Goal: Transaction & Acquisition: Purchase product/service

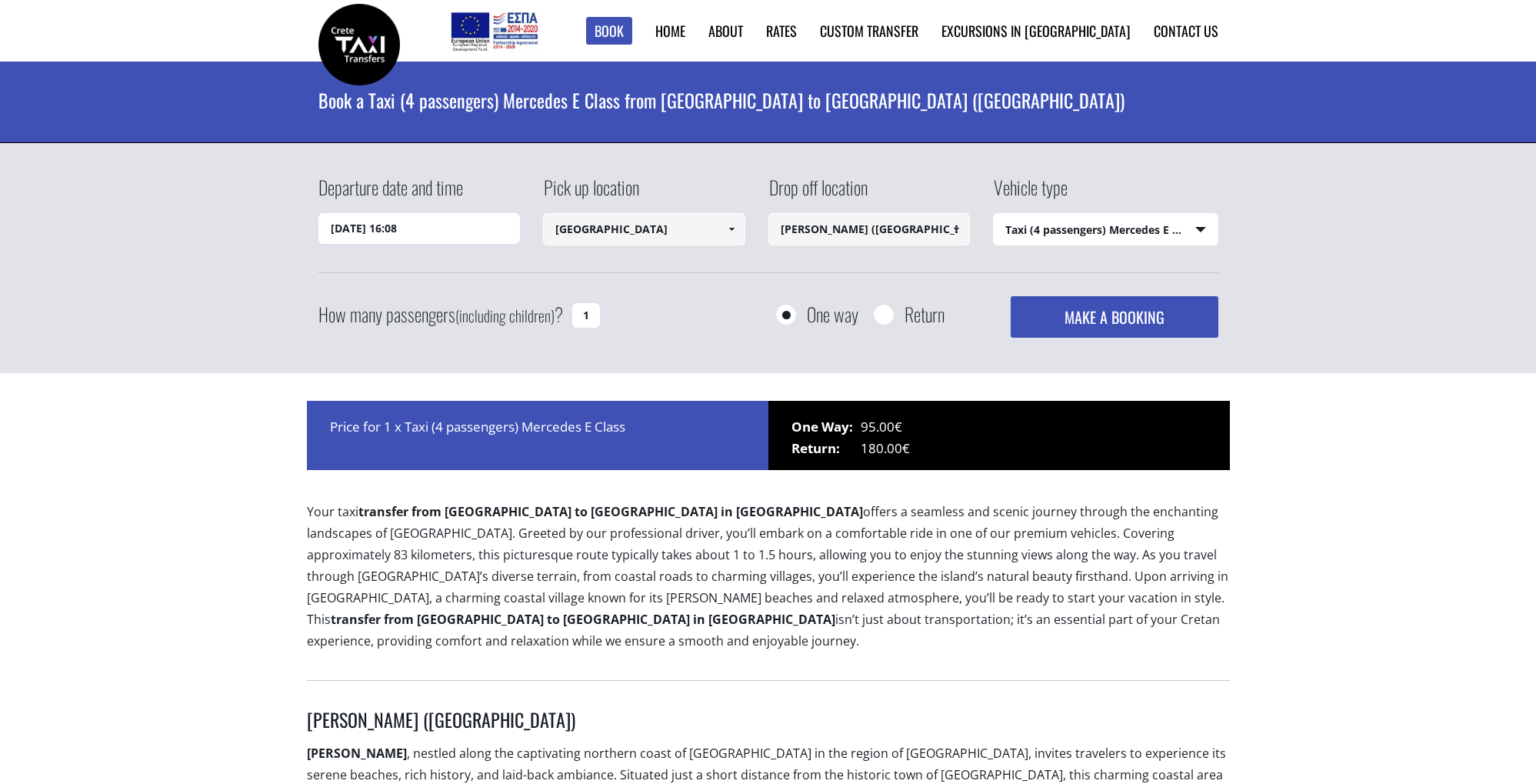
select select "540"
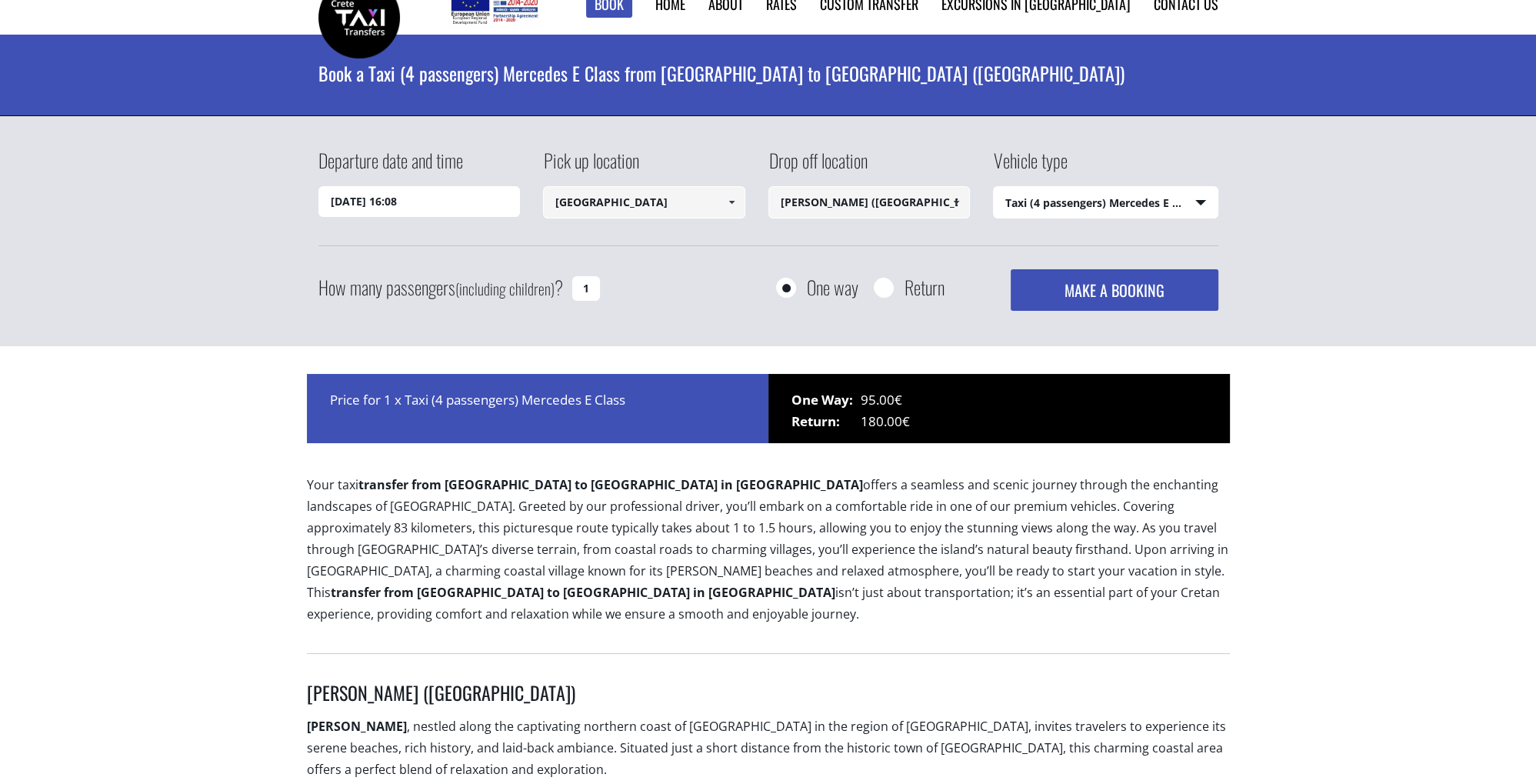
scroll to position [33, 0]
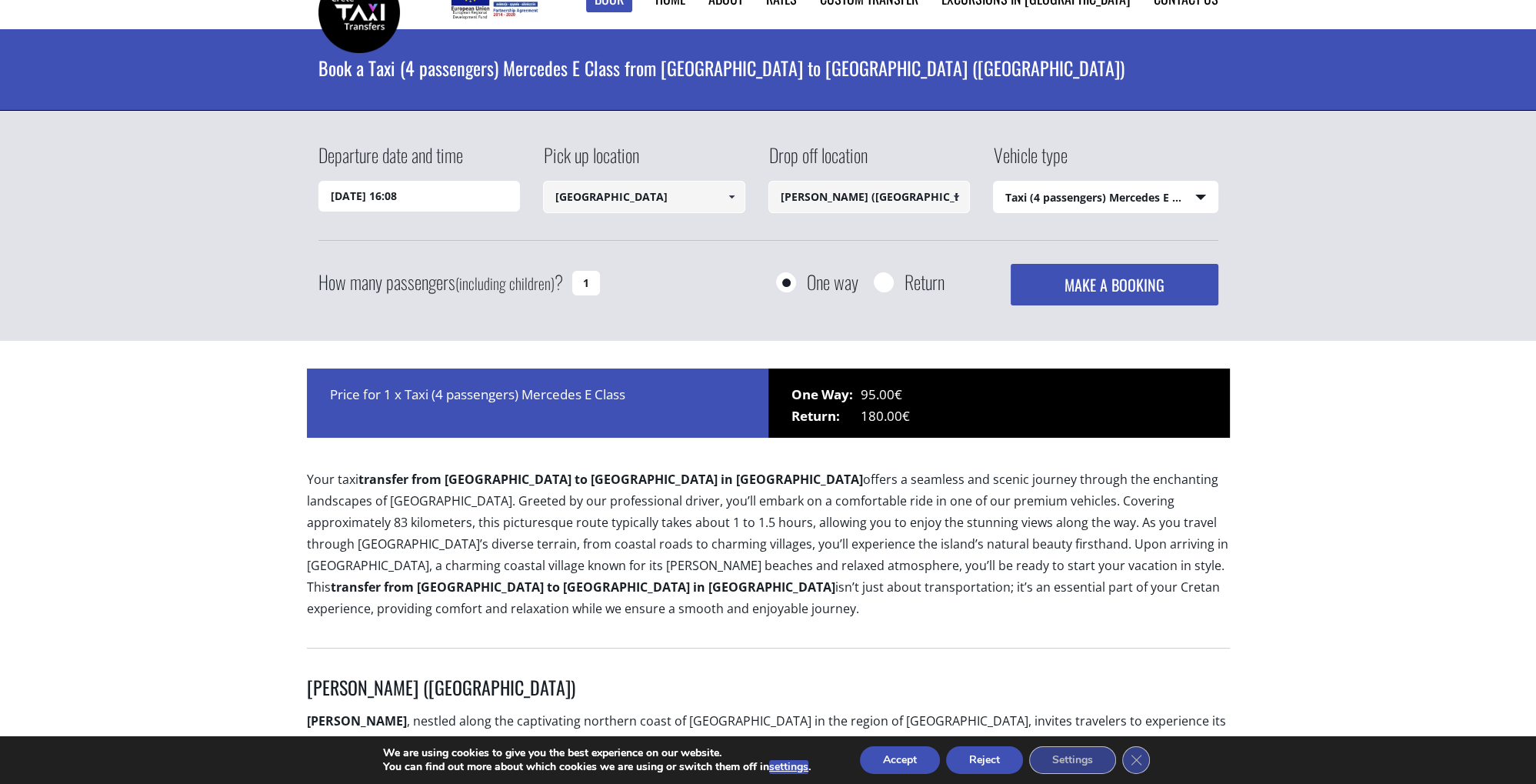
click at [466, 196] on input "22/09/2025 16:08" at bounding box center [419, 196] width 202 height 31
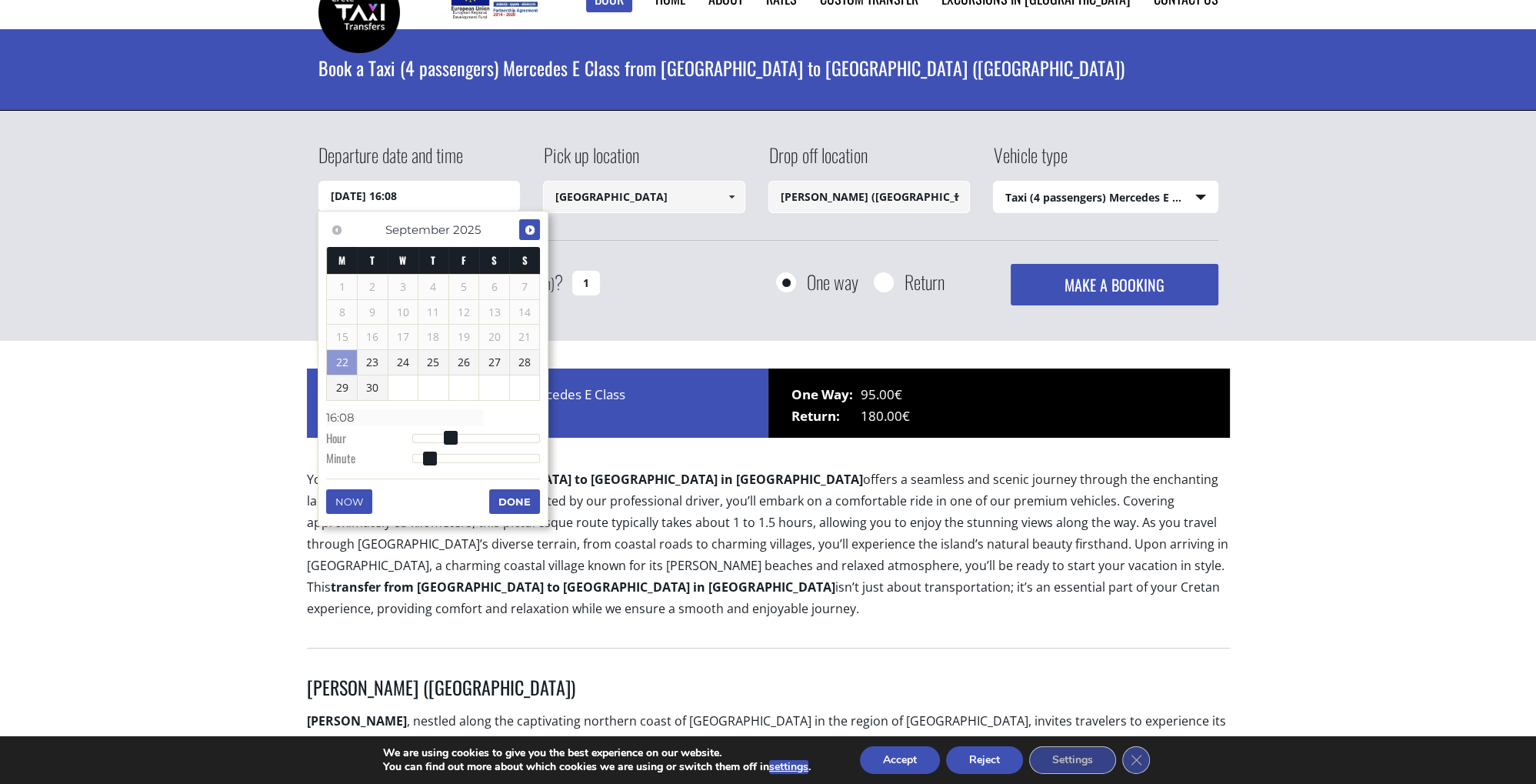
click at [528, 232] on span "Next" at bounding box center [530, 229] width 12 height 12
click at [497, 286] on link "4" at bounding box center [494, 286] width 30 height 24
click at [648, 241] on div "Departure date and time 04/10/2025 00:00 Pick up location Chania airport Select…" at bounding box center [768, 223] width 900 height 164
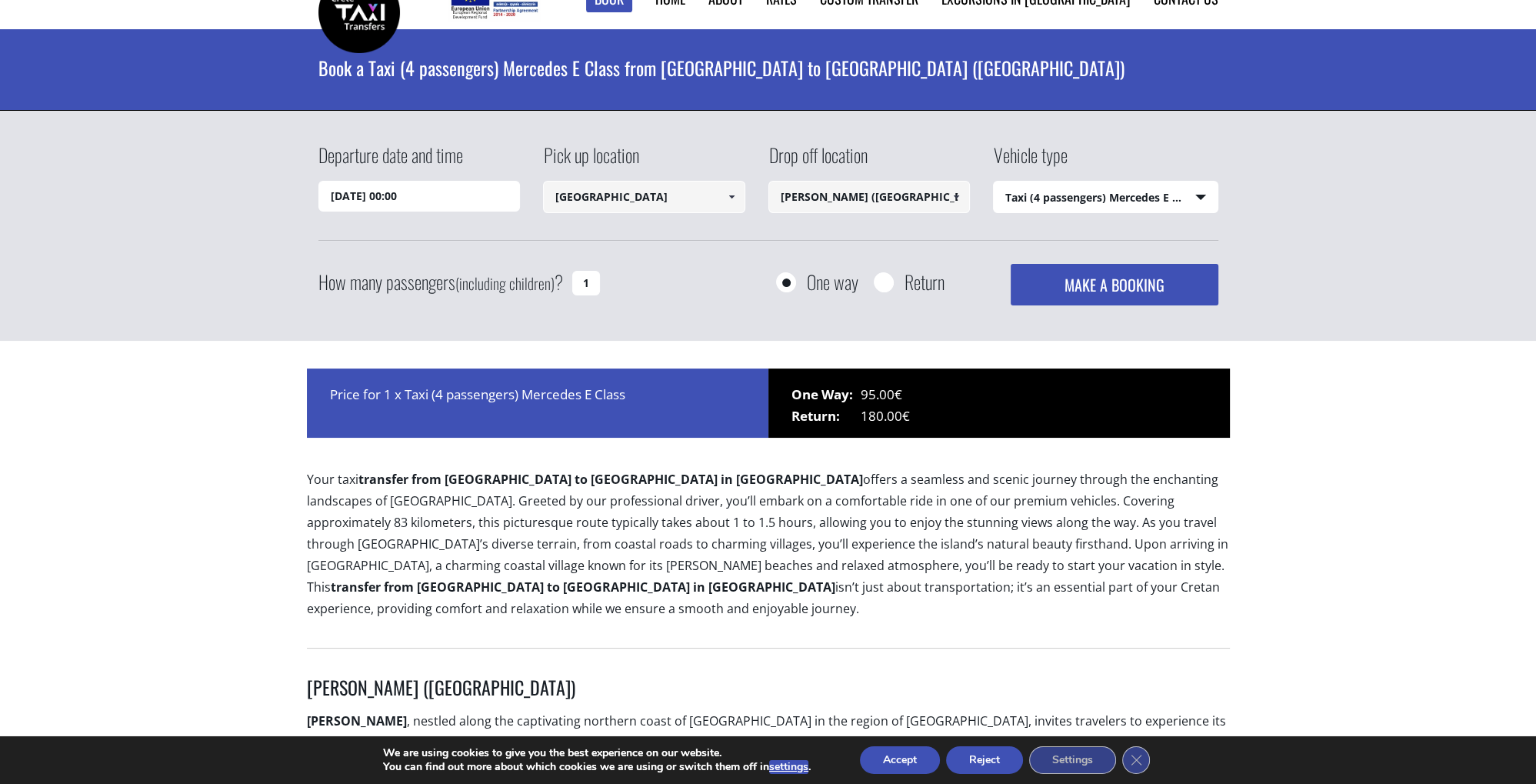
click at [400, 191] on input "04/10/2025 00:00" at bounding box center [419, 196] width 202 height 31
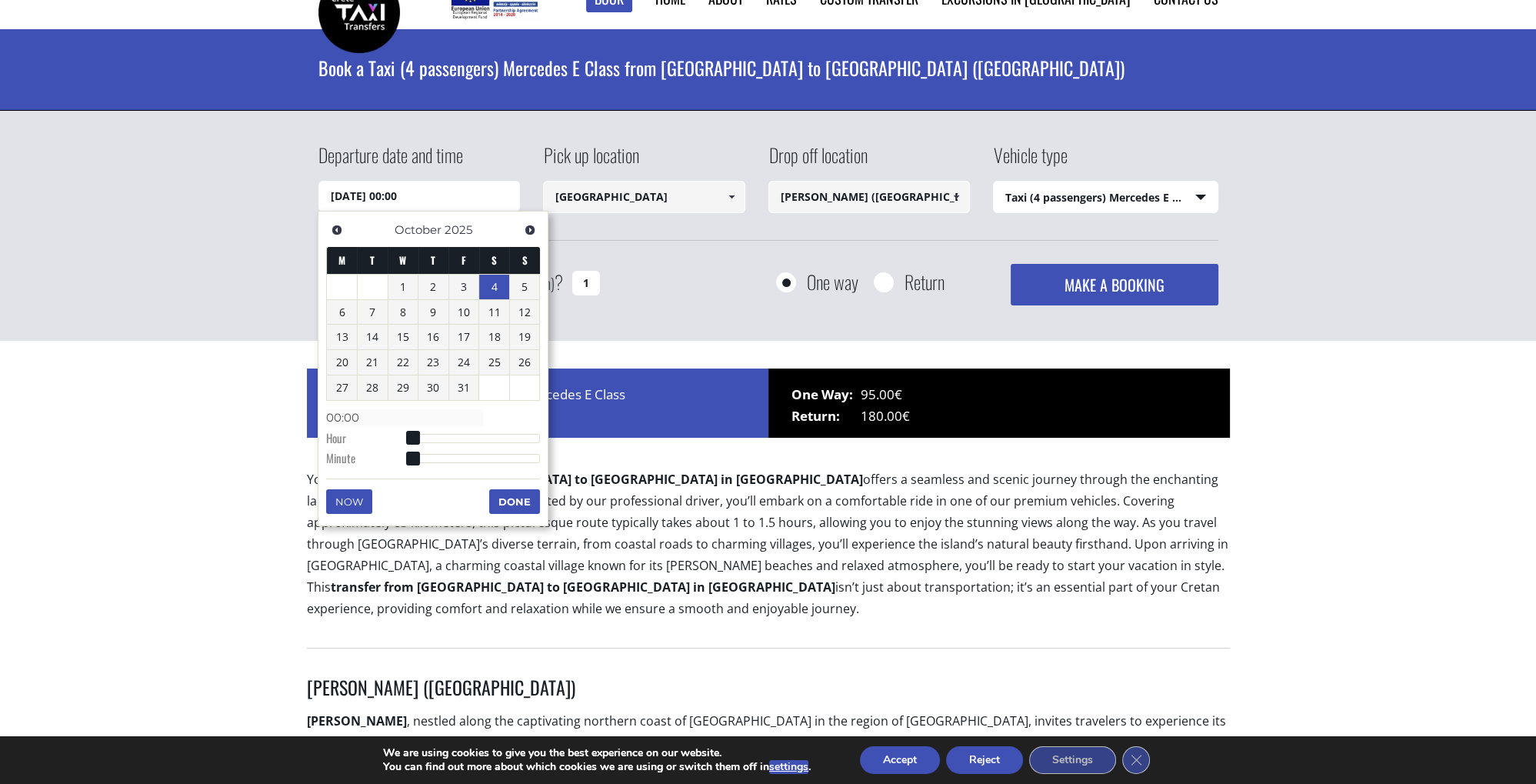
type input "04/10/2025 08:00"
type input "08:00"
click at [455, 437] on div at bounding box center [476, 439] width 128 height 9
type input "04/10/2025 09:00"
type input "09:00"
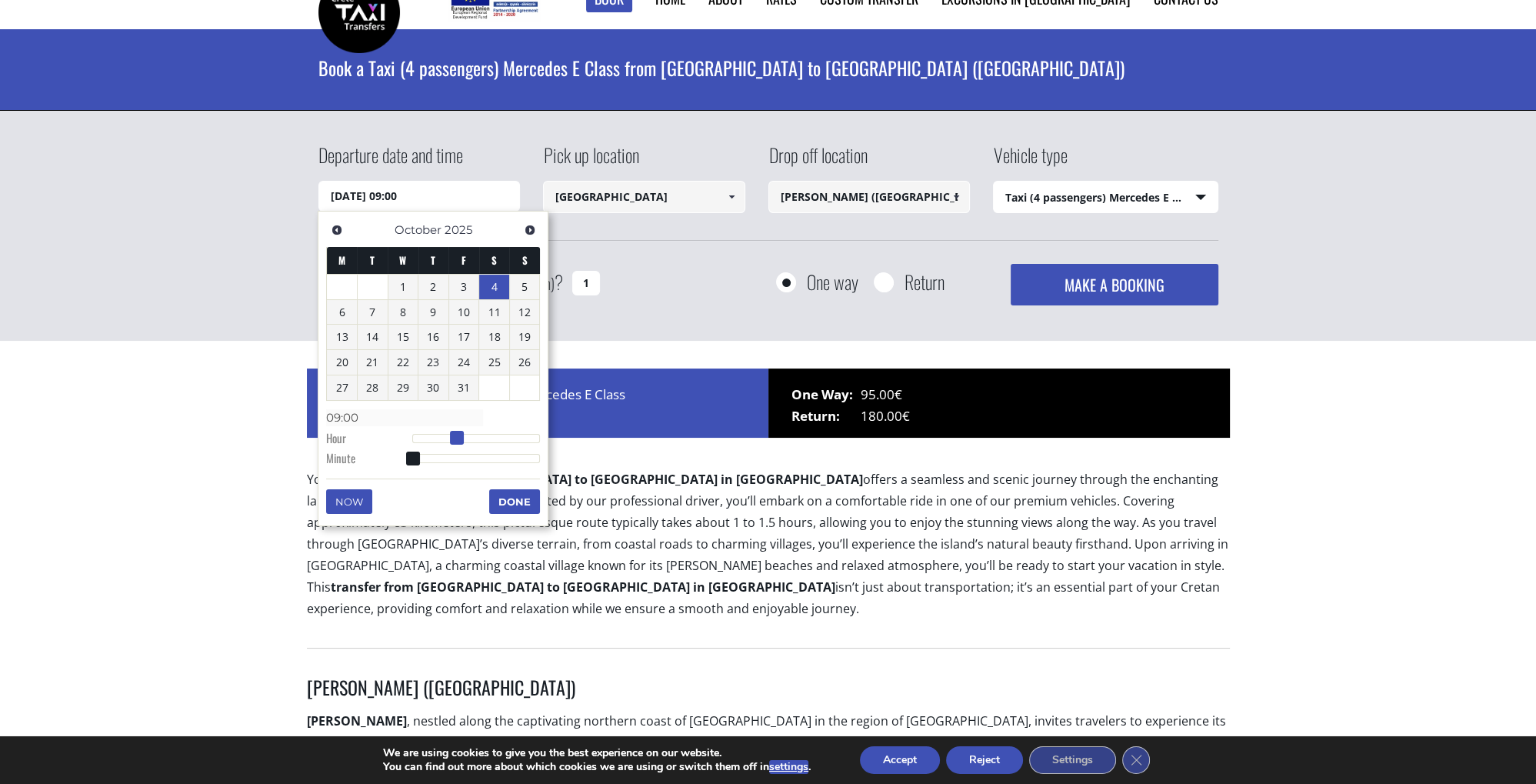
type input "04/10/2025 10:00"
type input "10:00"
type input "04/10/2025 11:00"
type input "11:00"
type input "04/10/2025 12:00"
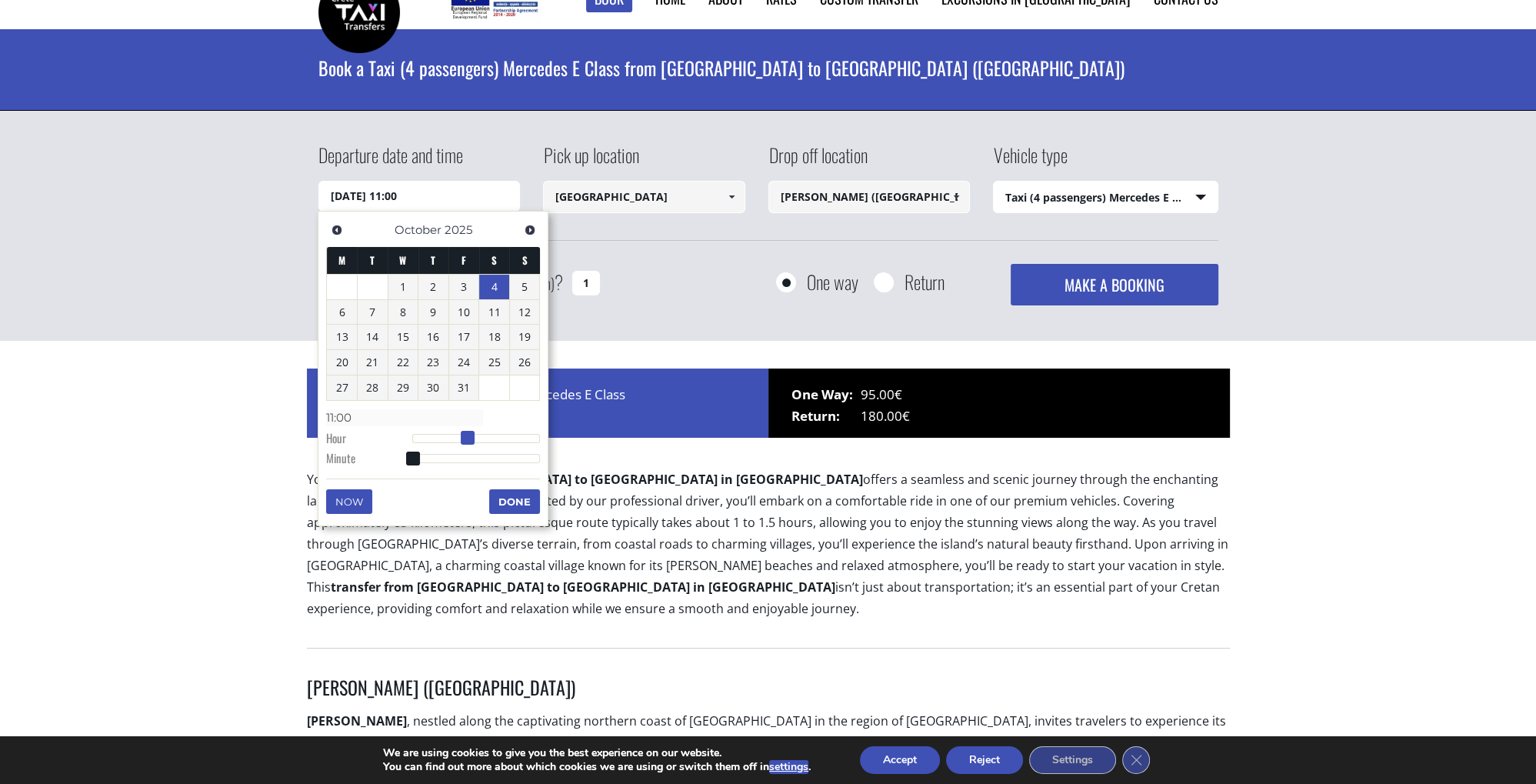
type input "12:00"
drag, startPoint x: 455, startPoint y: 437, endPoint x: 475, endPoint y: 437, distance: 20.0
click at [475, 437] on span at bounding box center [479, 437] width 14 height 14
type input "04/10/2025 12:01"
type input "12:01"
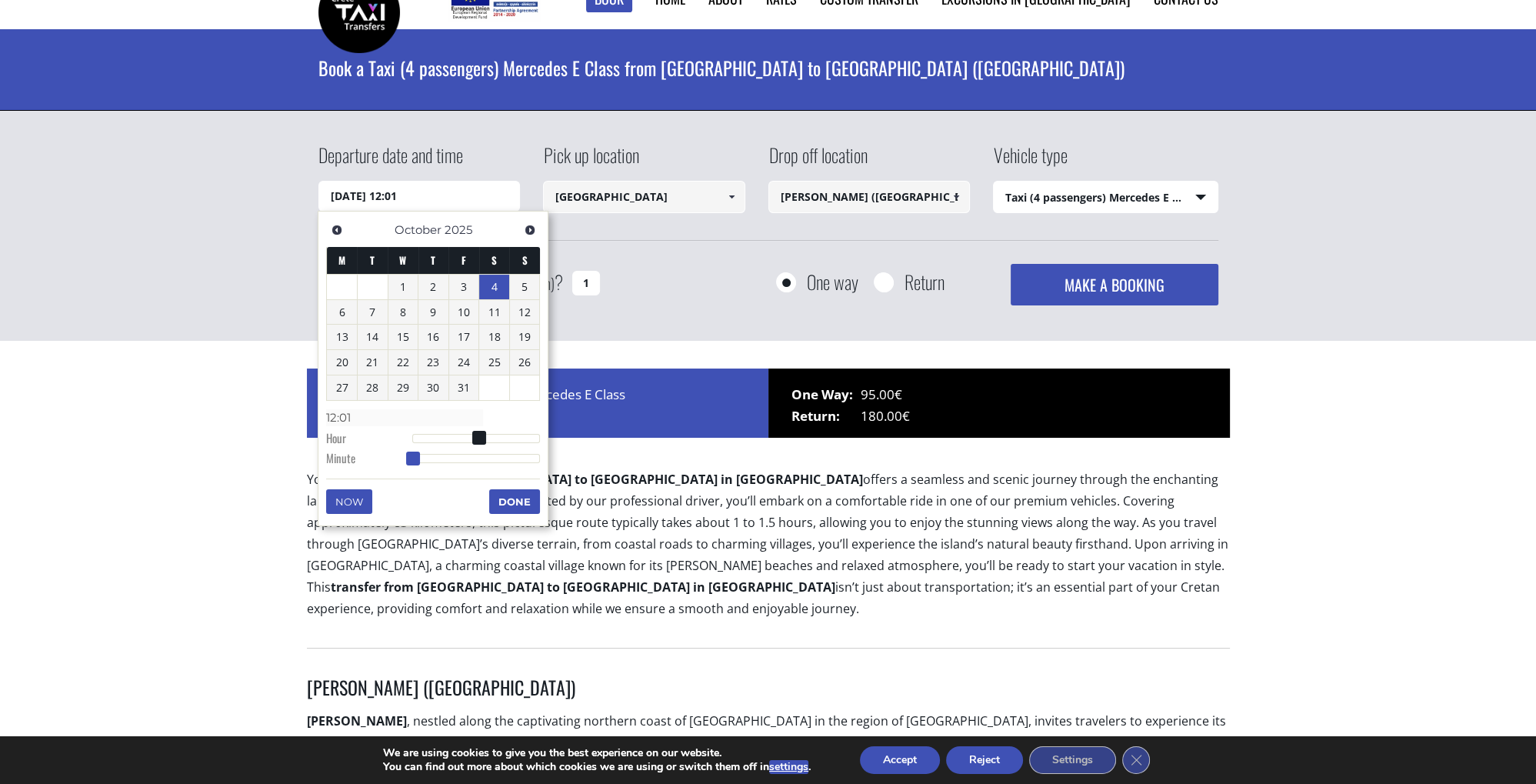
type input "04/10/2025 12:02"
type input "12:02"
type input "04/10/2025 12:03"
type input "12:03"
type input "04/10/2025 12:04"
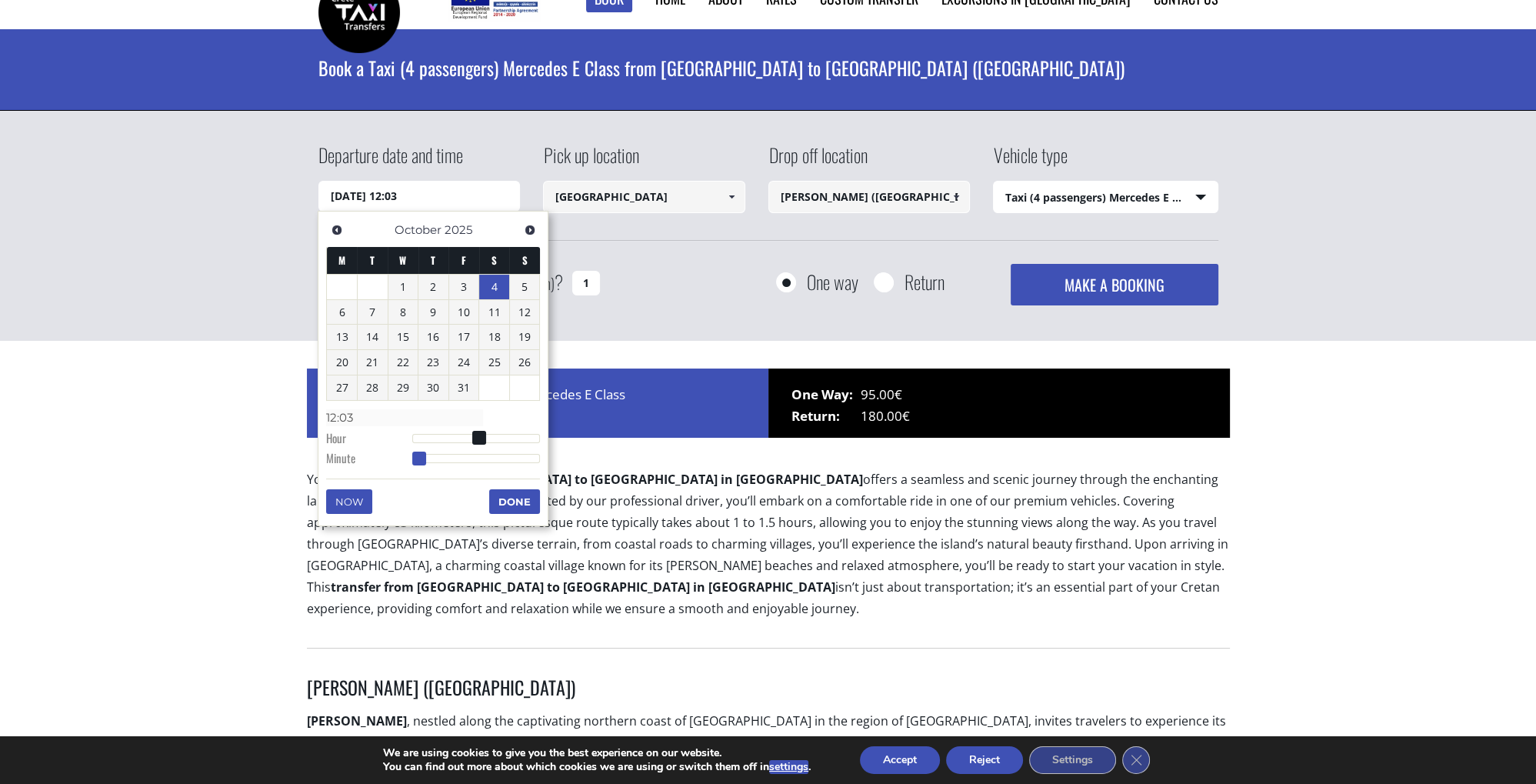
type input "12:04"
type input "04/10/2025 12:05"
type input "12:05"
type input "04/10/2025 12:06"
type input "12:06"
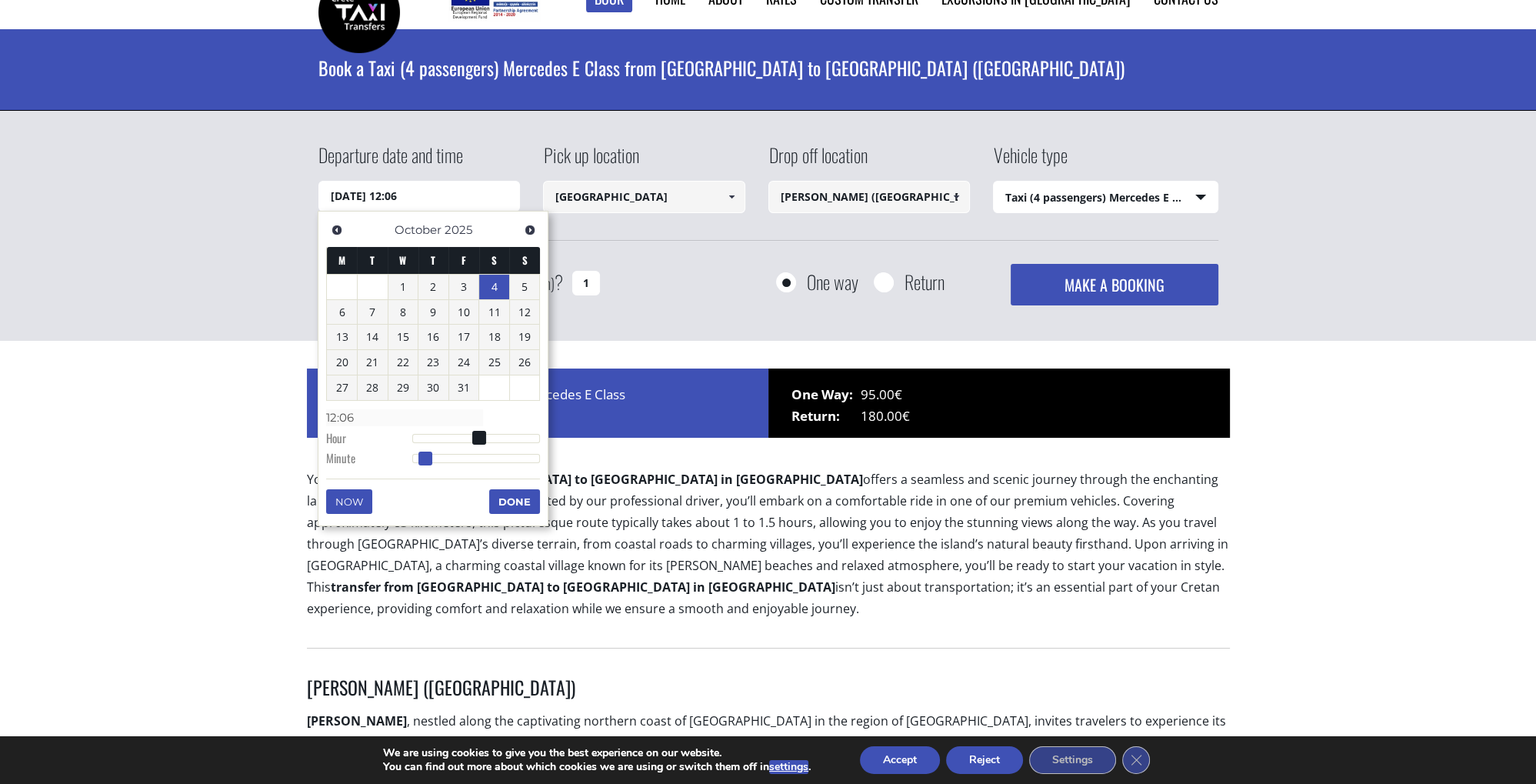
type input "04/10/2025 12:07"
type input "12:07"
type input "04/10/2025 12:08"
type input "12:08"
type input "04/10/2025 12:09"
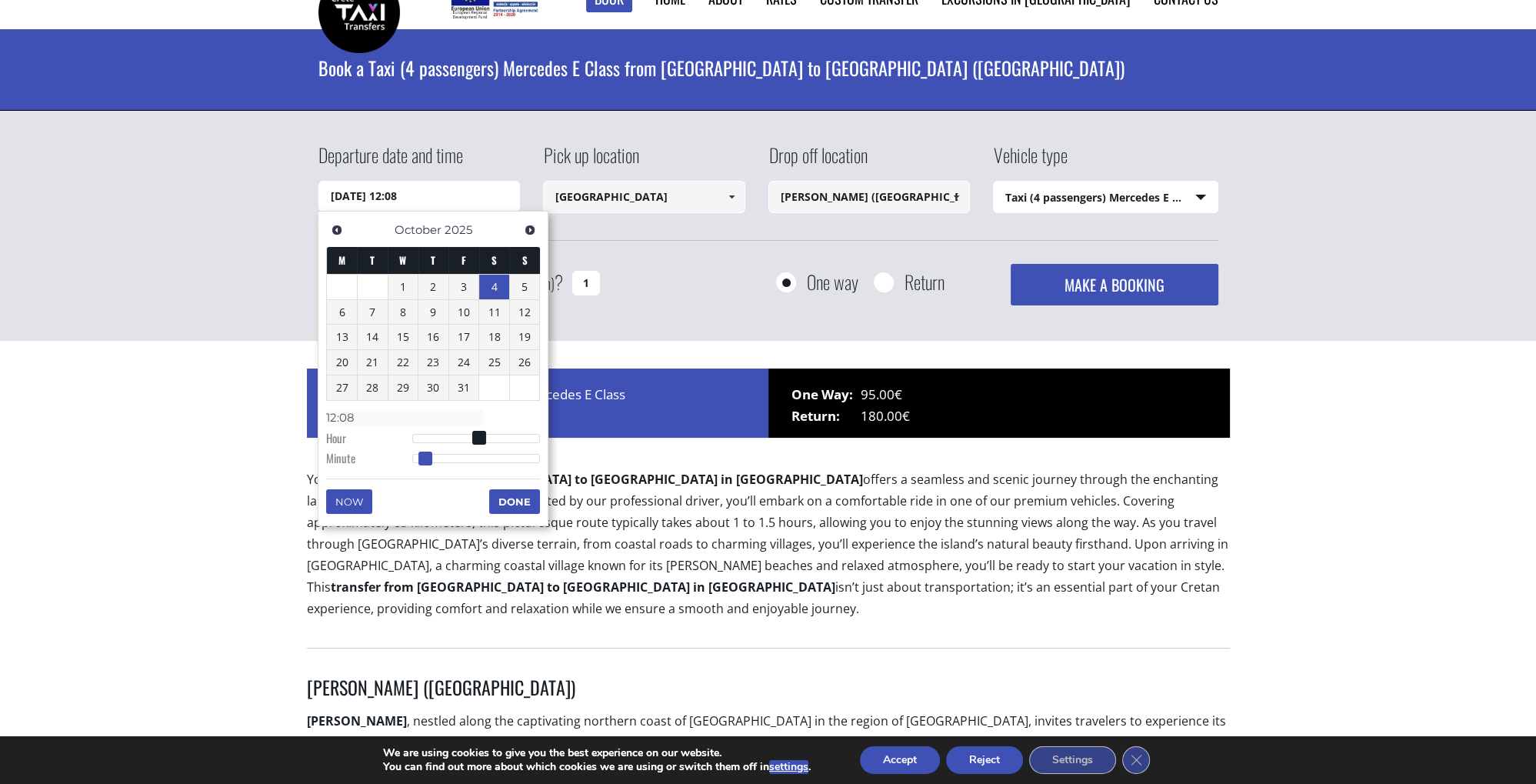
type input "12:09"
type input "04/10/2025 12:10"
type input "12:10"
type input "04/10/2025 12:11"
type input "12:11"
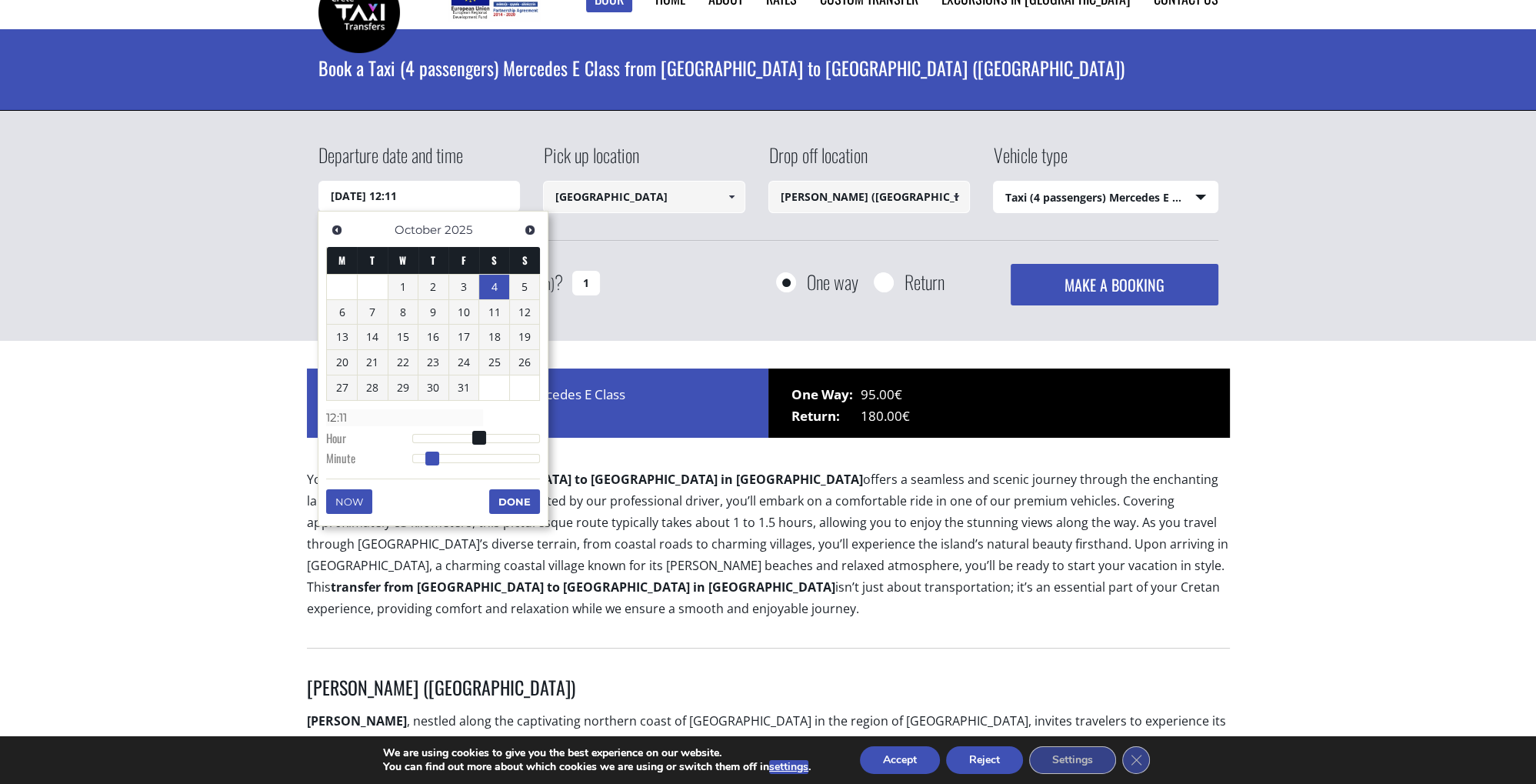
type input "04/10/2025 12:12"
type input "12:12"
type input "04/10/2025 12:13"
type input "12:13"
type input "04/10/2025 12:14"
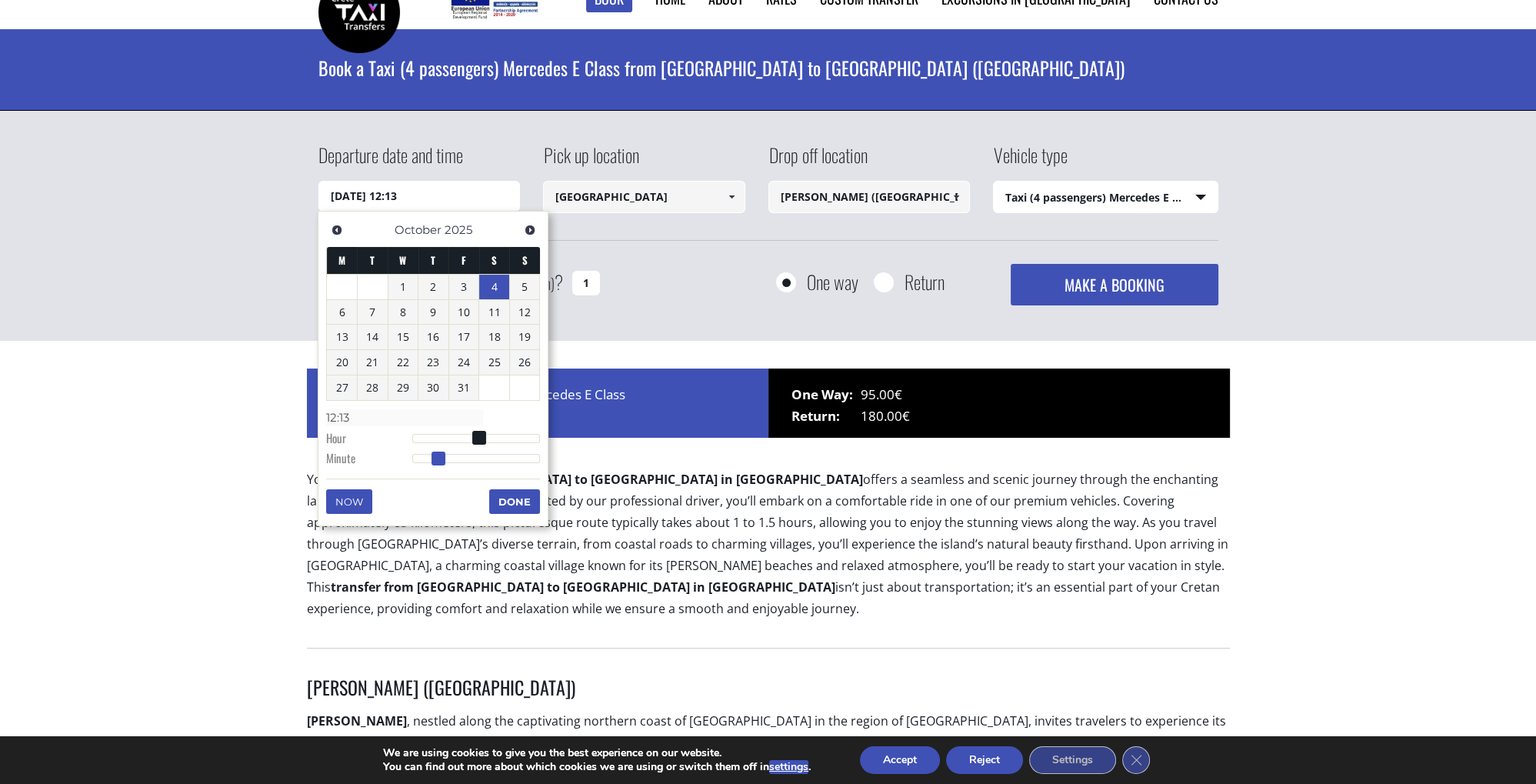
type input "12:14"
type input "04/10/2025 12:15"
type input "12:15"
drag, startPoint x: 416, startPoint y: 454, endPoint x: 448, endPoint y: 450, distance: 32.2
click at [448, 450] on dl "Time 12:15 Hour Minute Second Millisecond Microsecond Time Zone -1200 -1100 -10…" at bounding box center [432, 437] width 213 height 65
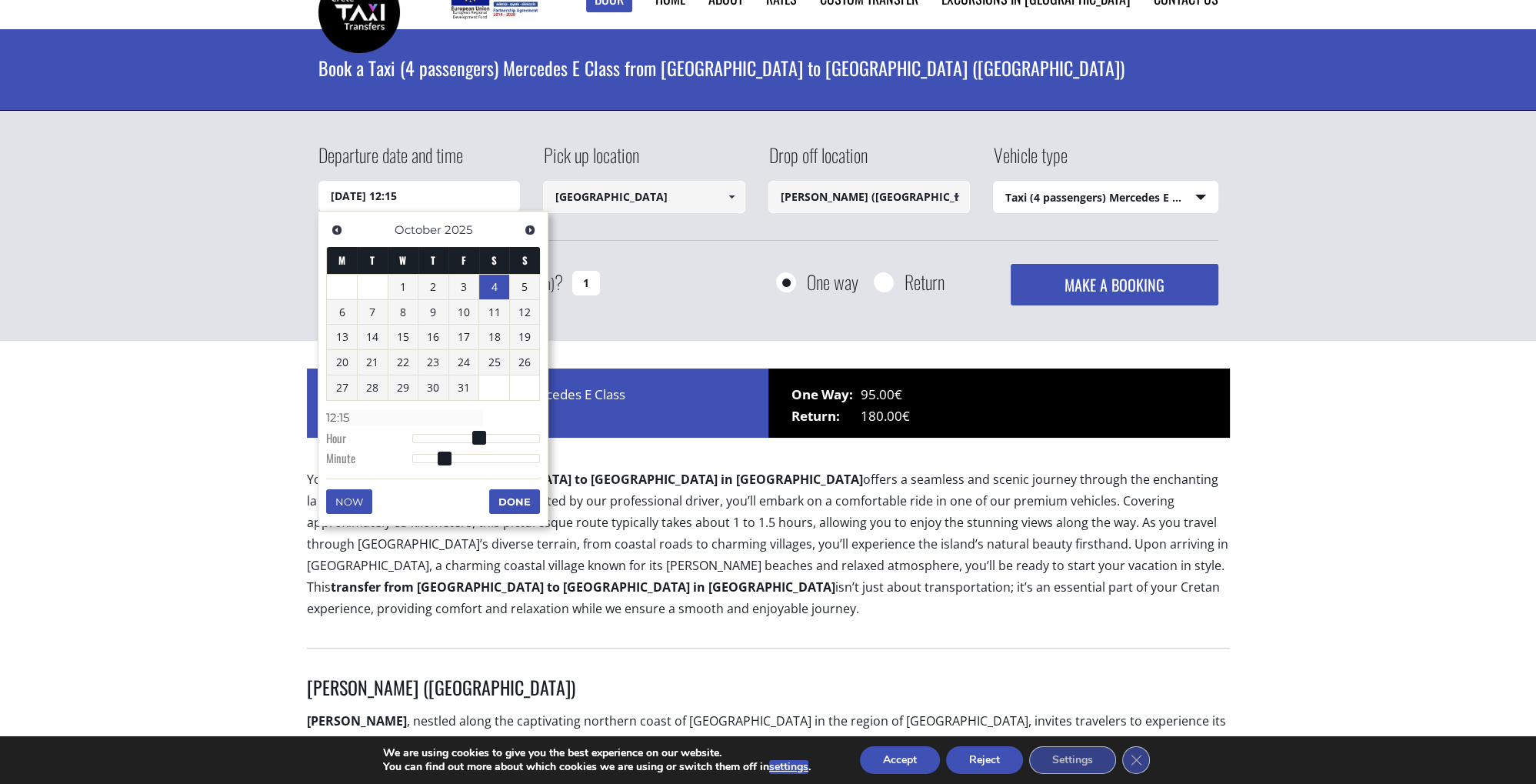
click at [518, 501] on button "Done" at bounding box center [515, 501] width 51 height 24
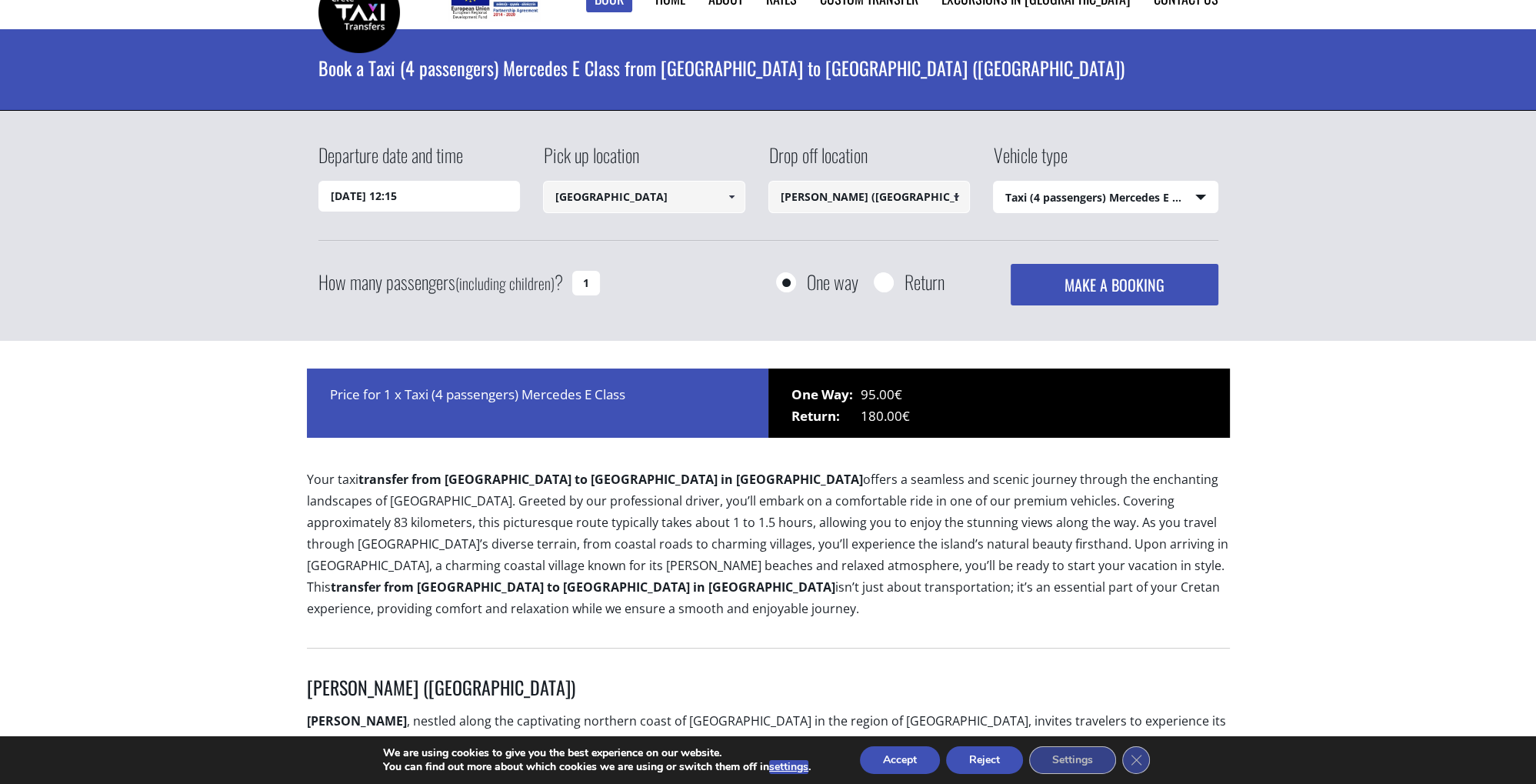
click at [839, 205] on input "Adelianos Kampos (Rethymnon)" at bounding box center [870, 196] width 202 height 33
click at [956, 196] on span at bounding box center [956, 196] width 12 height 12
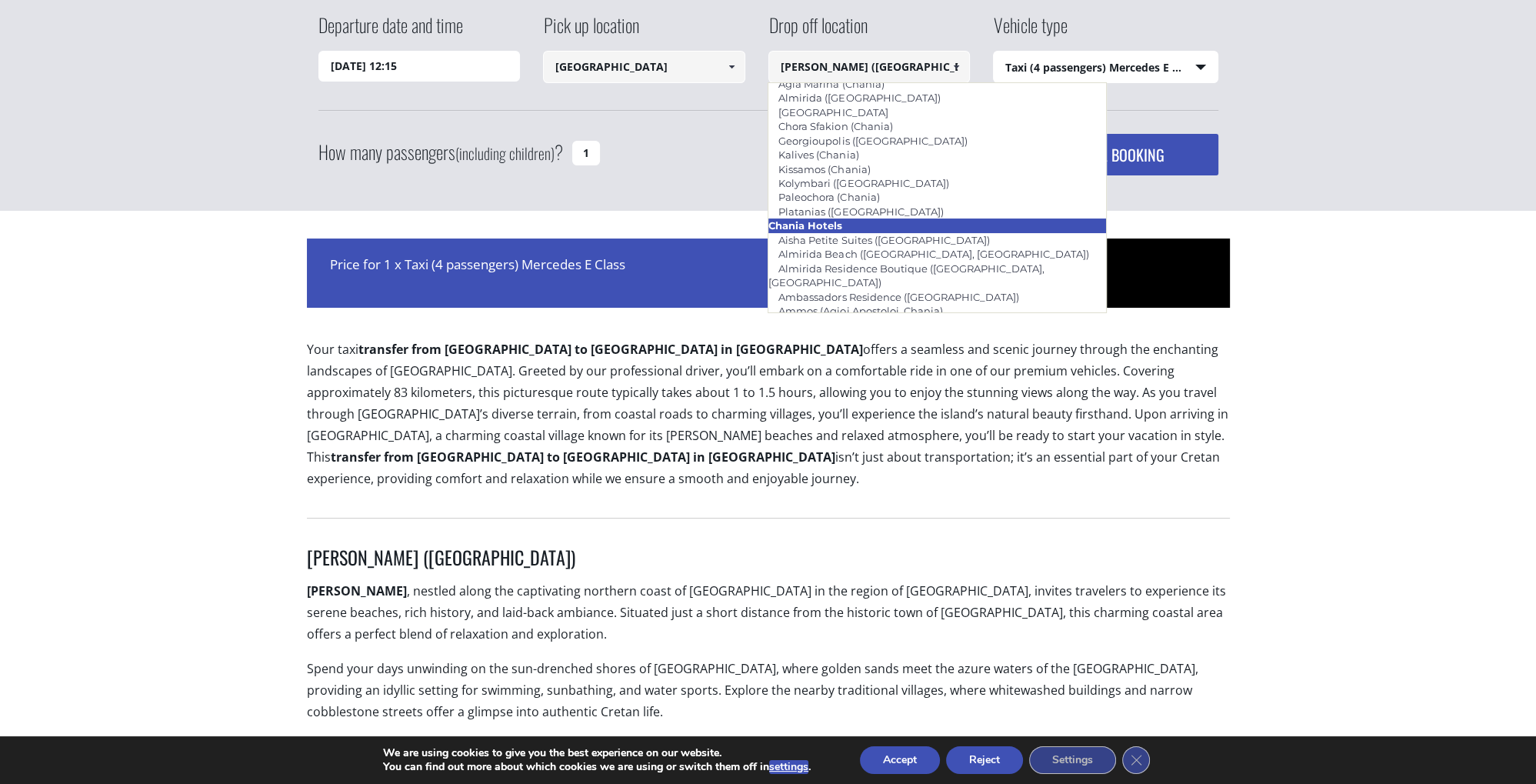
scroll to position [148, 0]
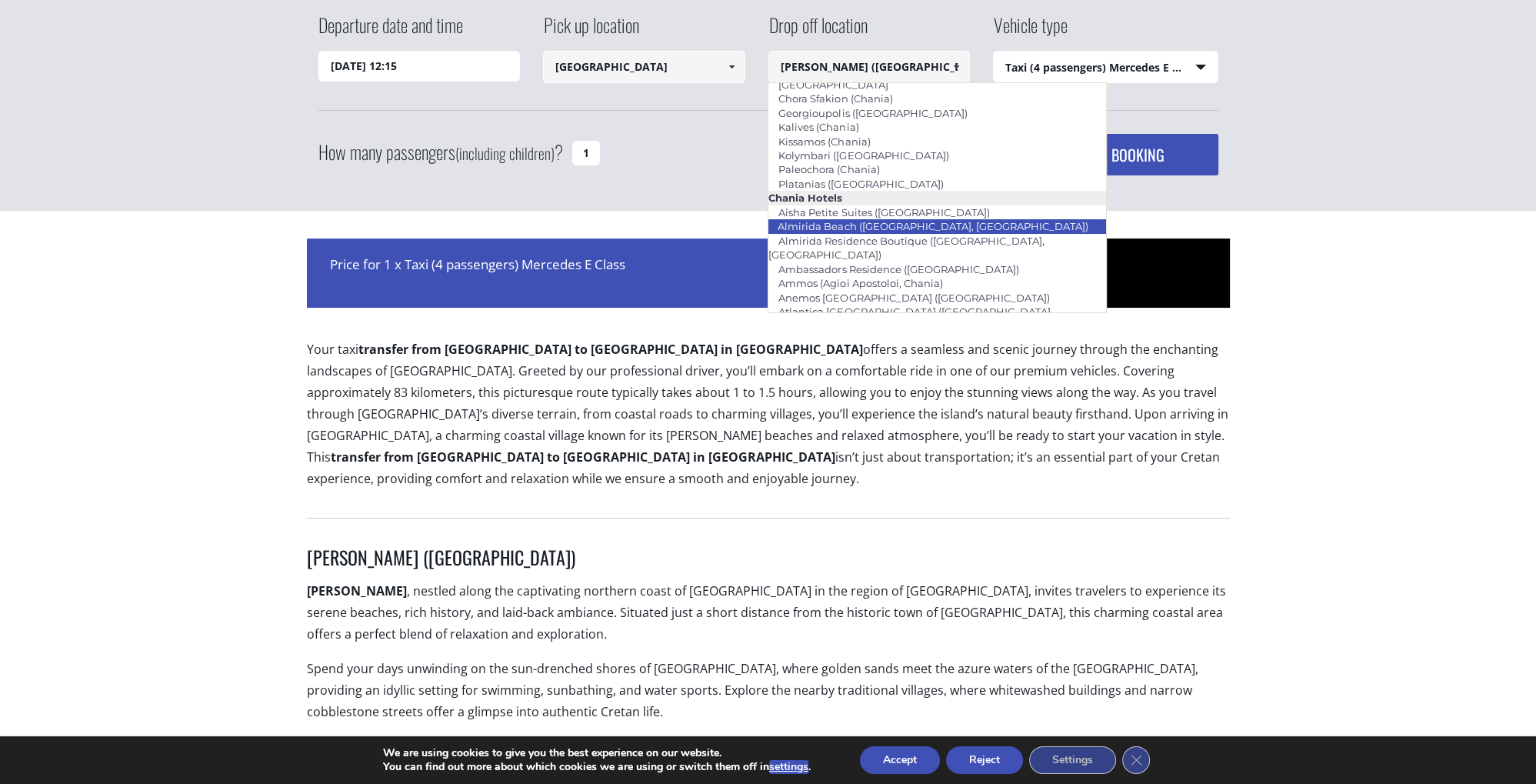
type input "Adelianos gKampos (Rethymnon)"
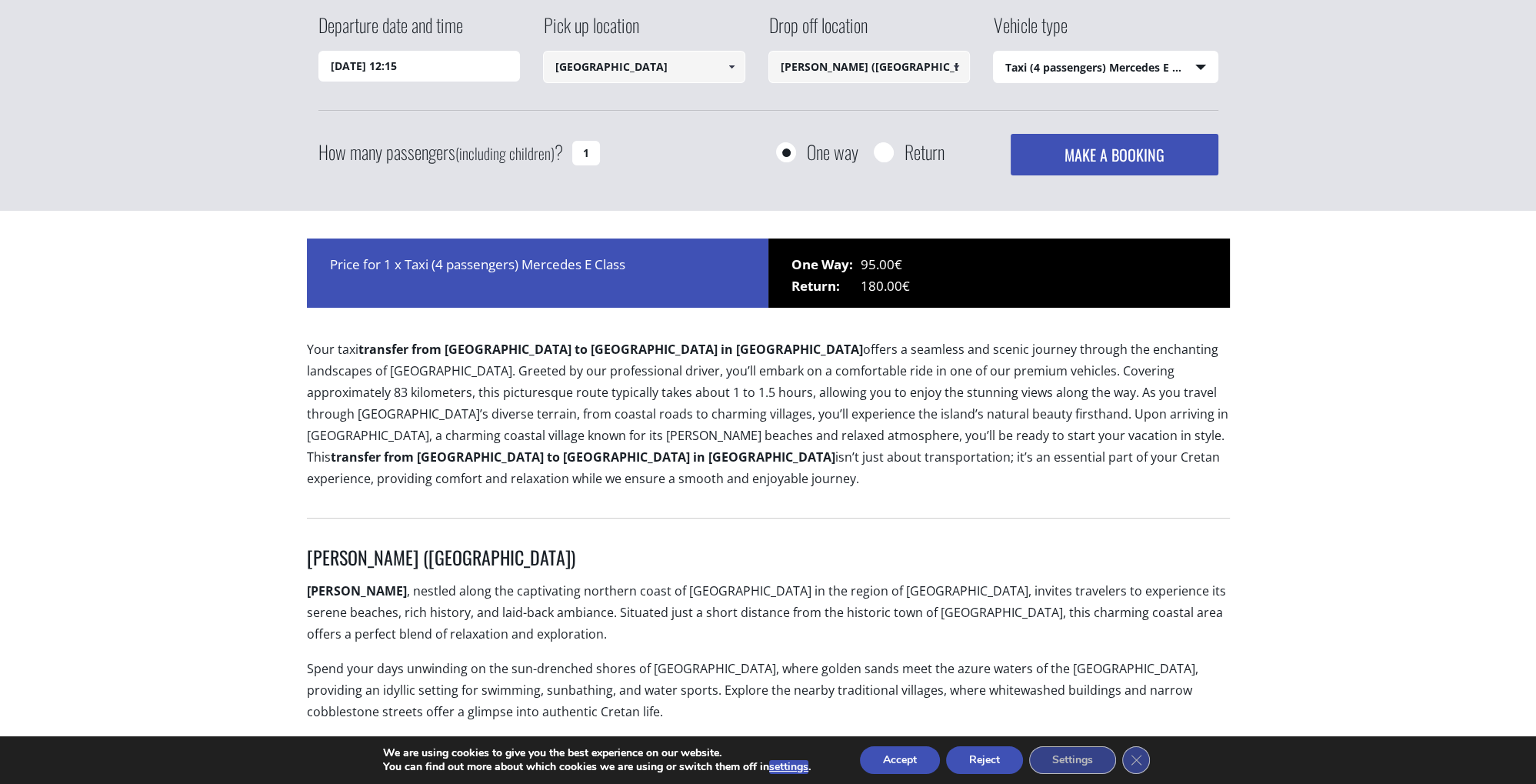
click at [940, 70] on input "Adelianos gKampos (Rethymnon)" at bounding box center [870, 66] width 202 height 33
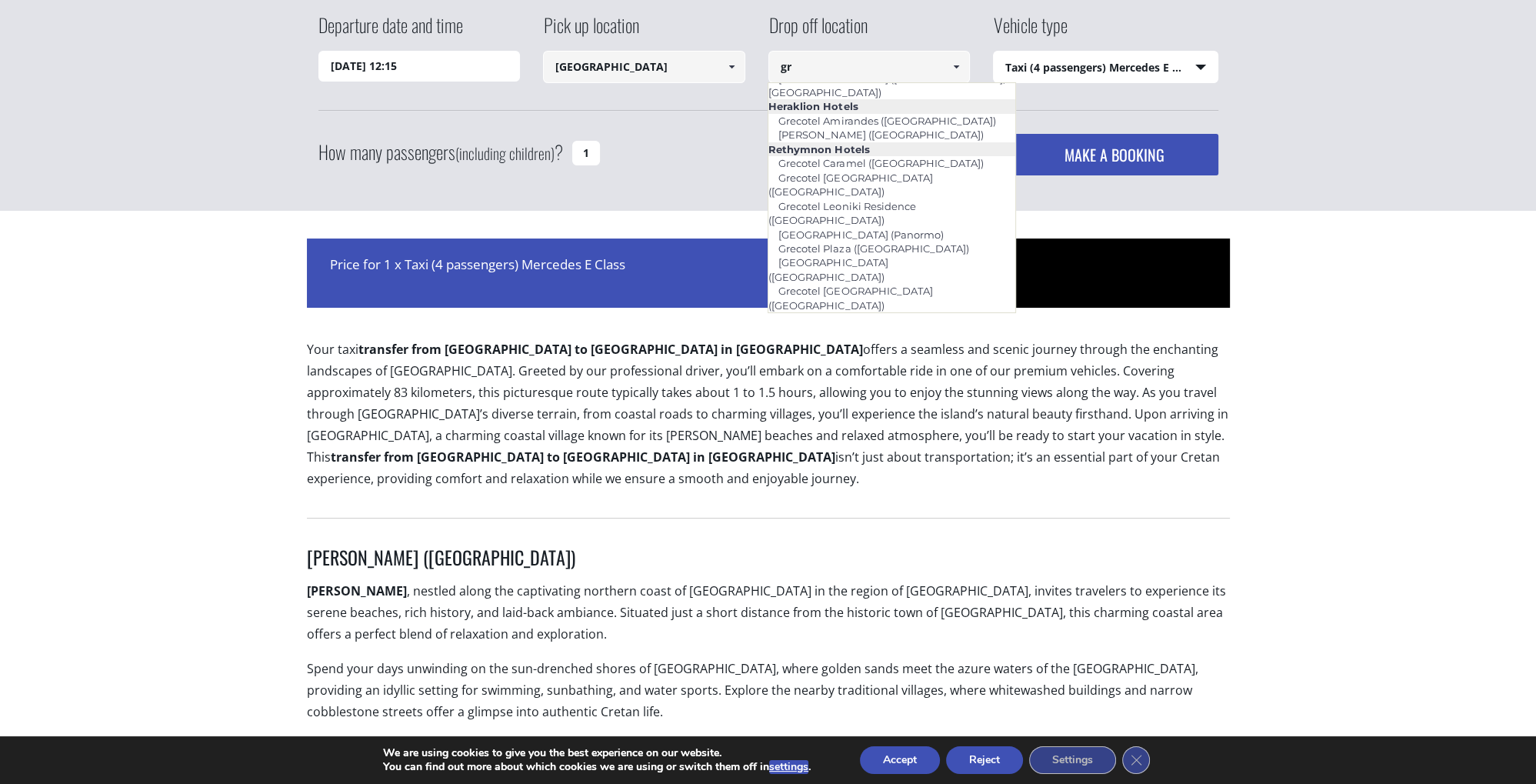
scroll to position [0, 0]
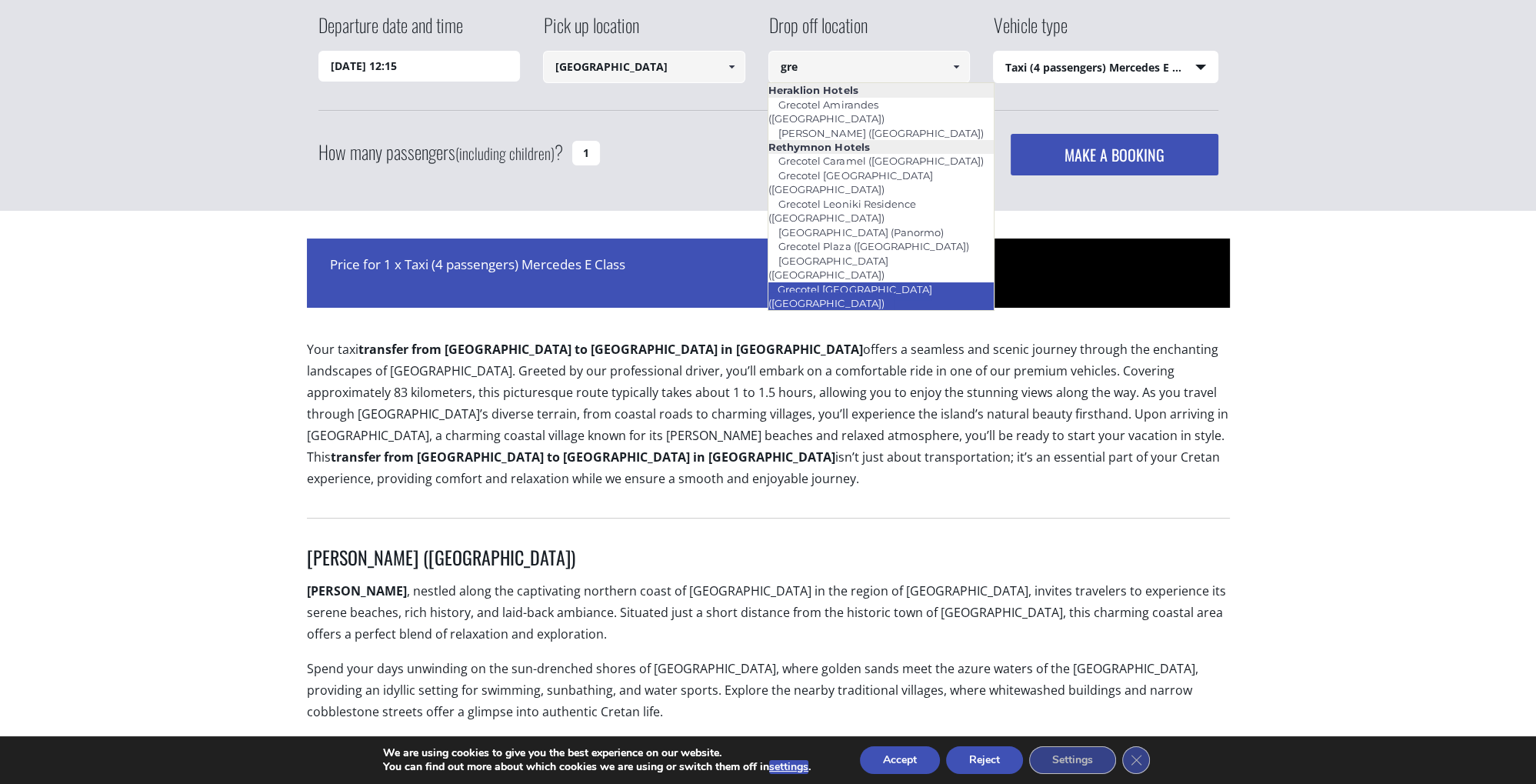
click at [915, 279] on link "Grecotel [GEOGRAPHIC_DATA] ([GEOGRAPHIC_DATA])" at bounding box center [849, 297] width 164 height 36
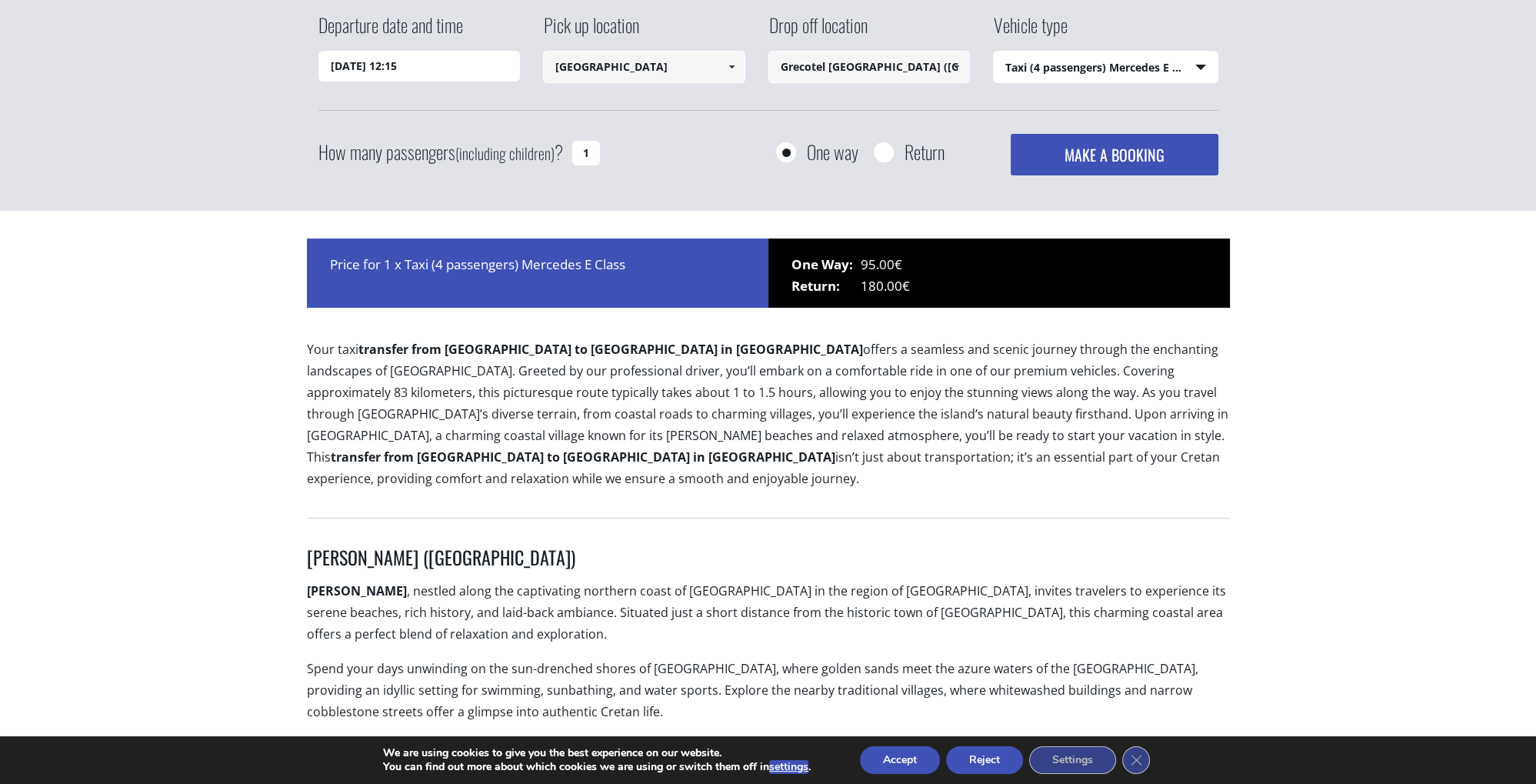
type input "Grecotel [GEOGRAPHIC_DATA] ([GEOGRAPHIC_DATA])"
click at [994, 51] on select "Select vehicle type Taxi (4 passengers) Mercedes E Class Mini Van (7 passengers…" at bounding box center [1105, 67] width 224 height 33
click at [1349, 87] on div "Departure date and time 04/10/2025 12:15 Pick up location Chania airport Select…" at bounding box center [768, 95] width 1536 height 231
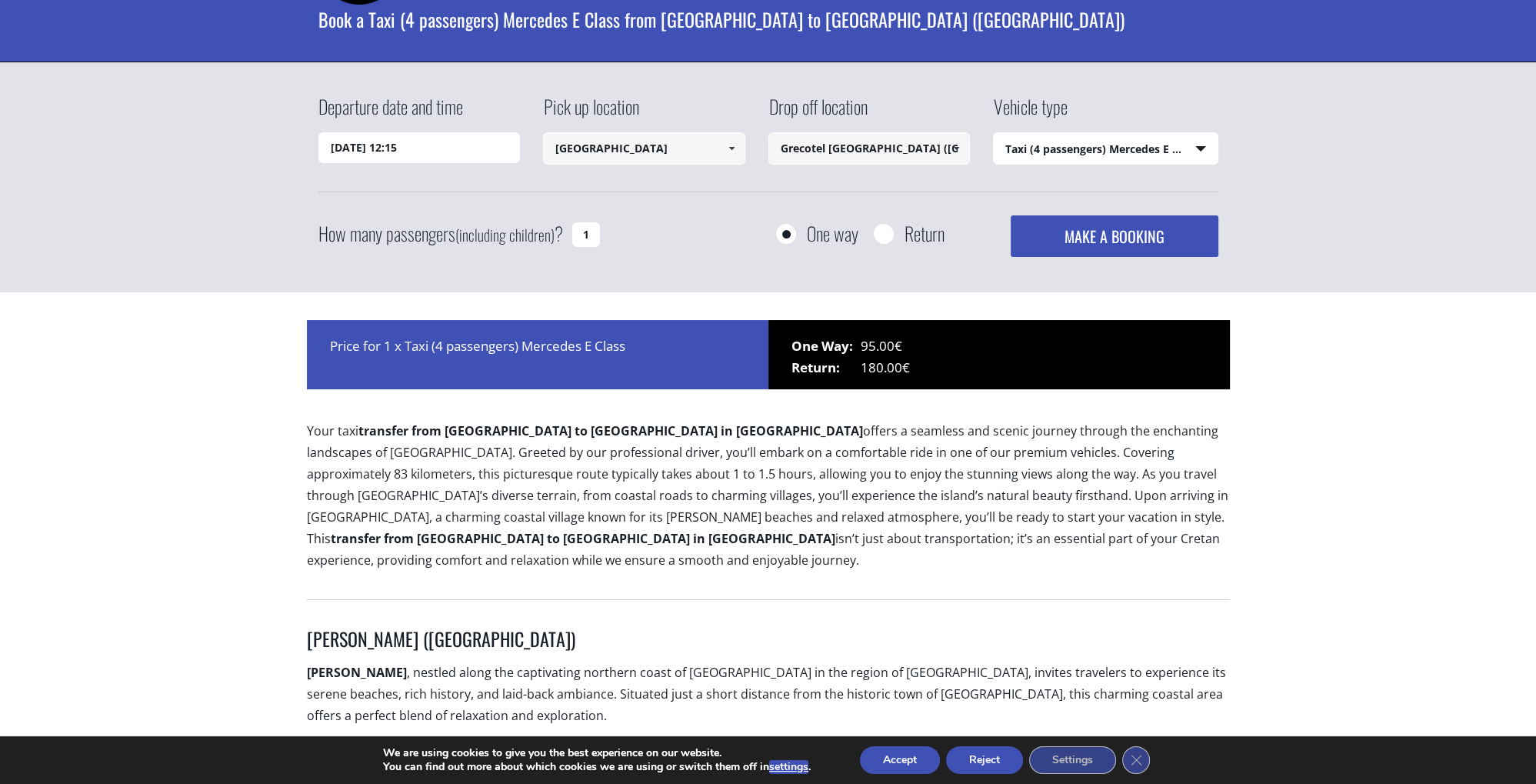
click at [592, 229] on input "1" at bounding box center [587, 235] width 28 height 24
type input "2"
click at [1118, 244] on button "MAKE A BOOKING" at bounding box center [1114, 236] width 207 height 41
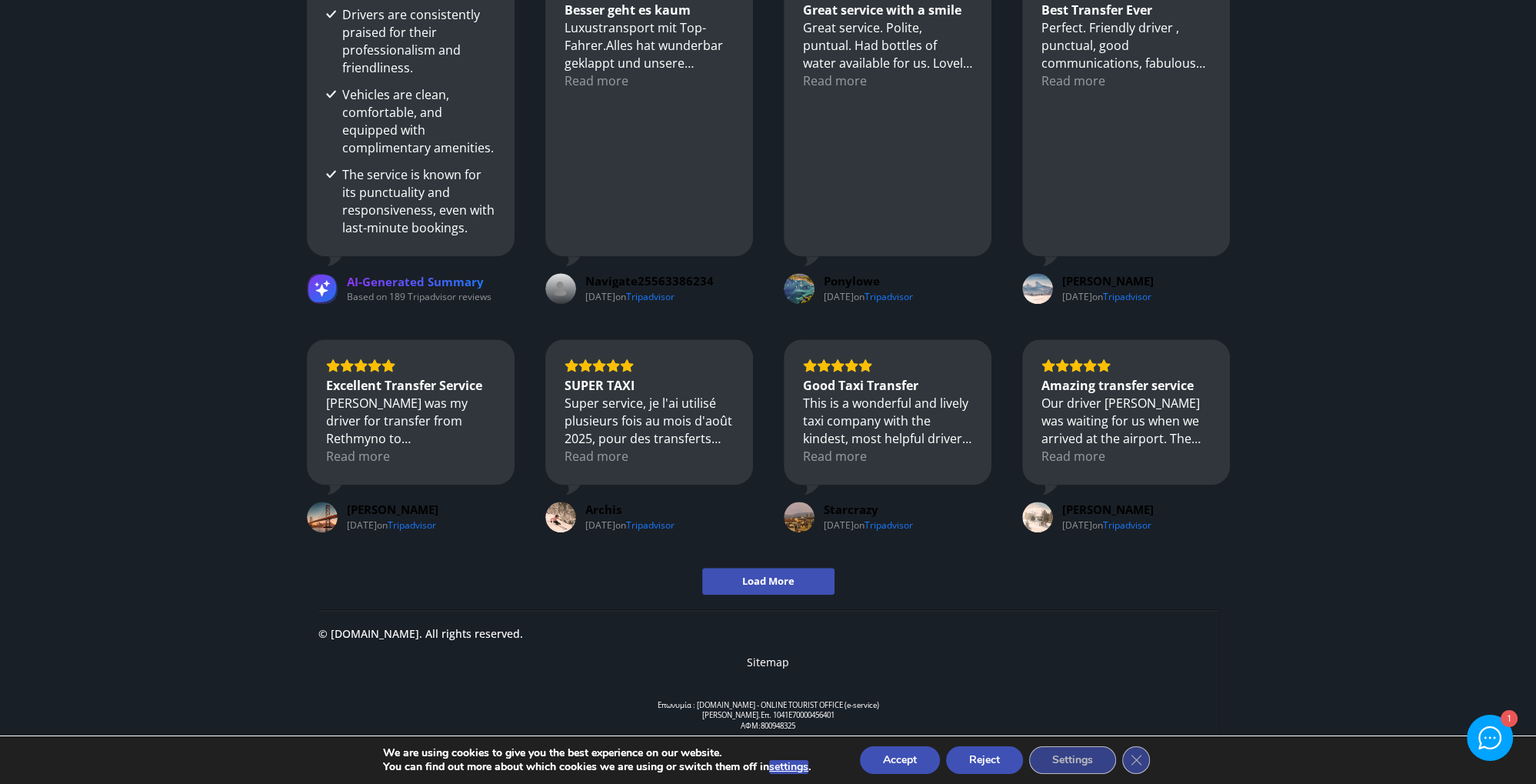
scroll to position [1781, 0]
click at [982, 759] on button "Reject" at bounding box center [985, 760] width 77 height 28
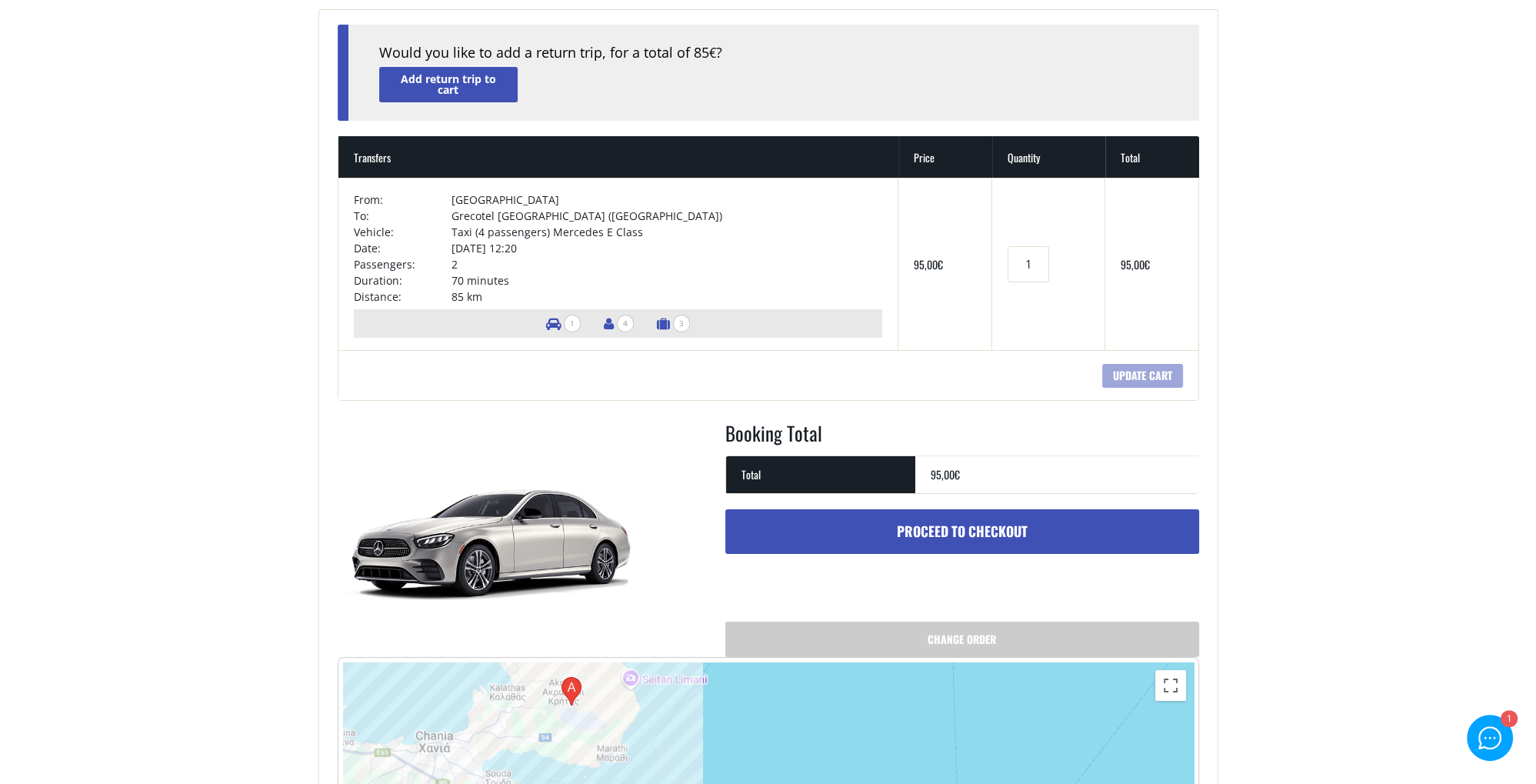
scroll to position [162, 0]
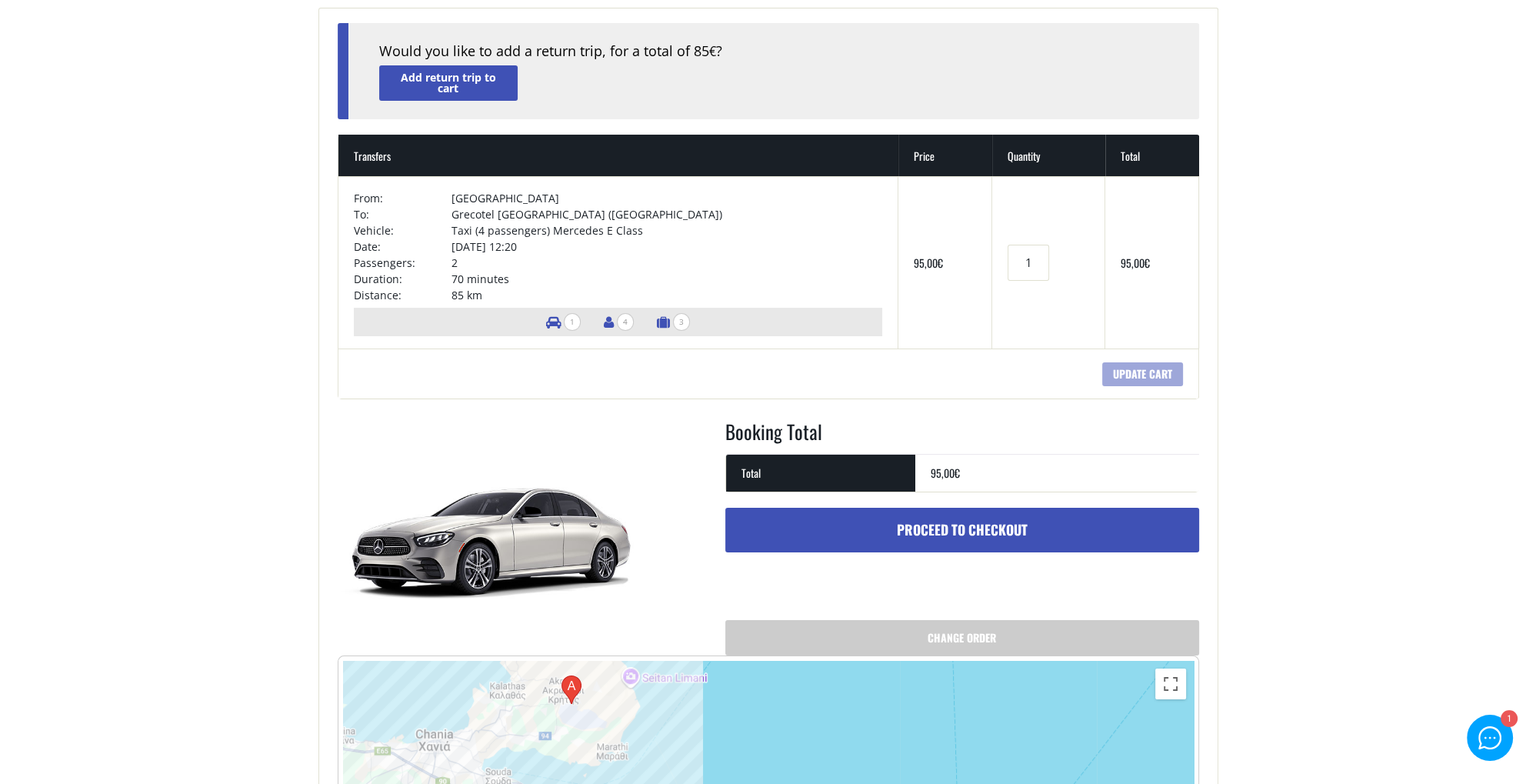
click at [874, 528] on link "Proceed to checkout" at bounding box center [962, 530] width 474 height 45
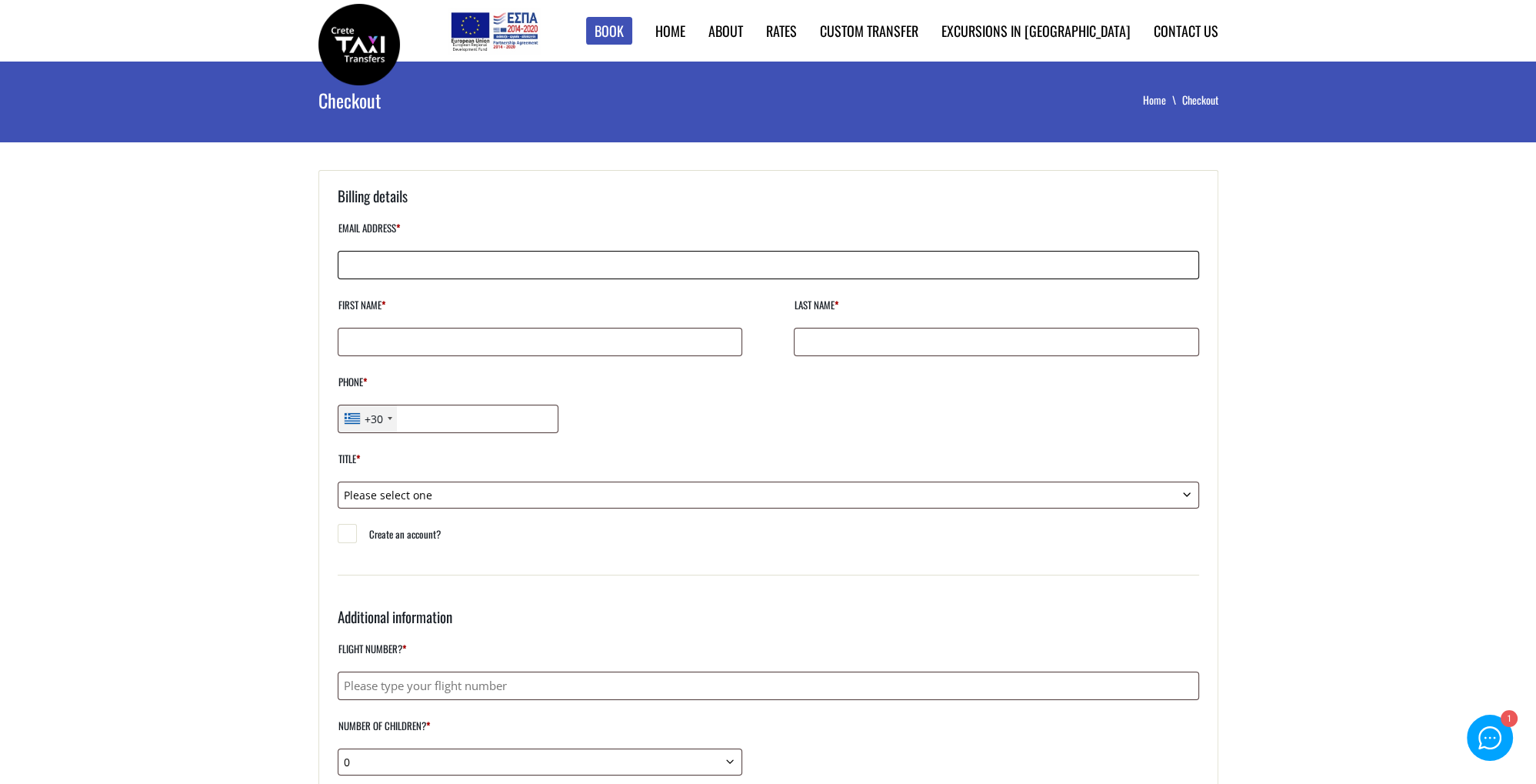
click at [362, 264] on input "Email address *" at bounding box center [768, 265] width 862 height 28
type input "[PERSON_NAME][EMAIL_ADDRESS][DOMAIN_NAME]"
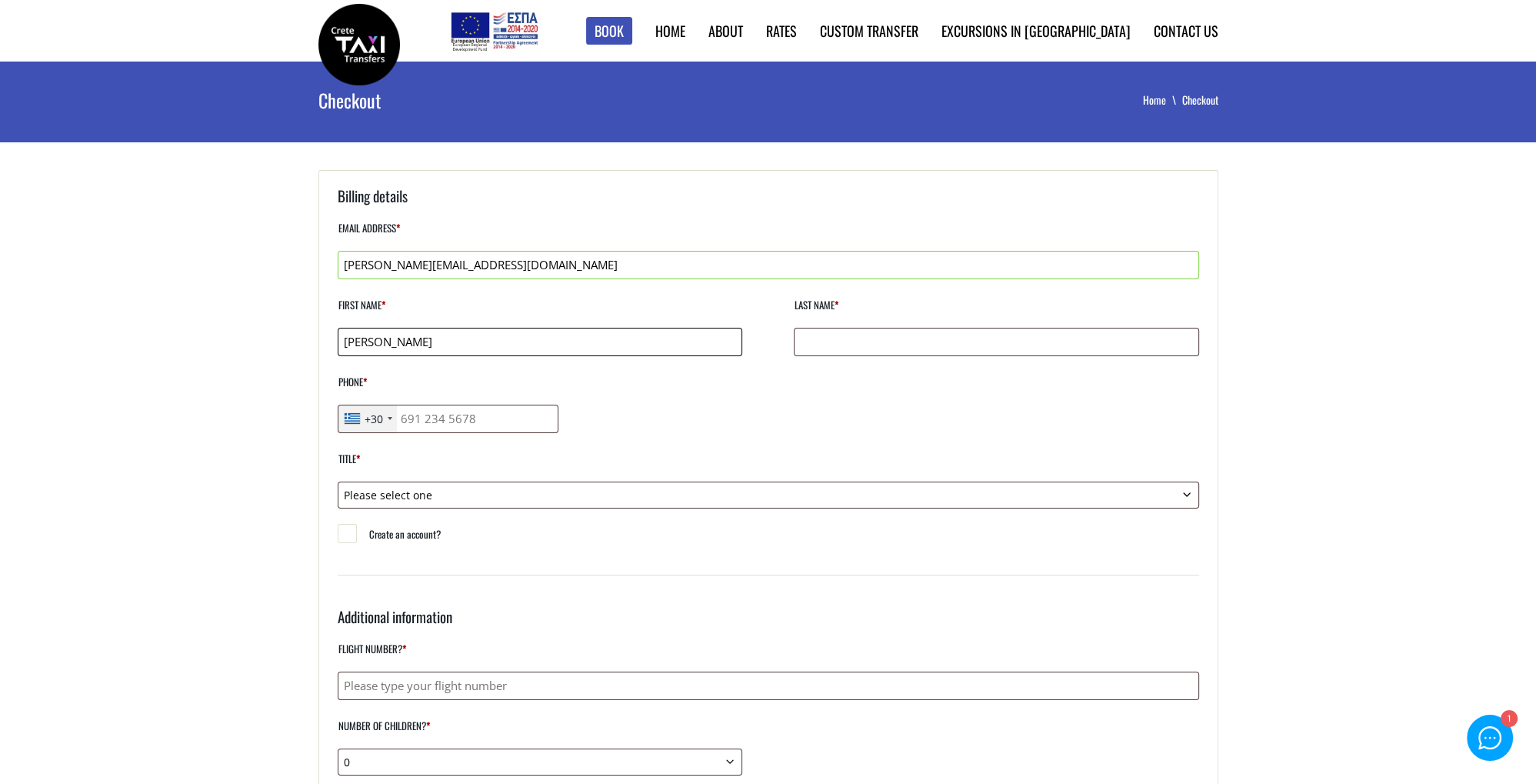
type input "[PERSON_NAME]"
click at [358, 420] on div "Telephone country code" at bounding box center [352, 418] width 15 height 11
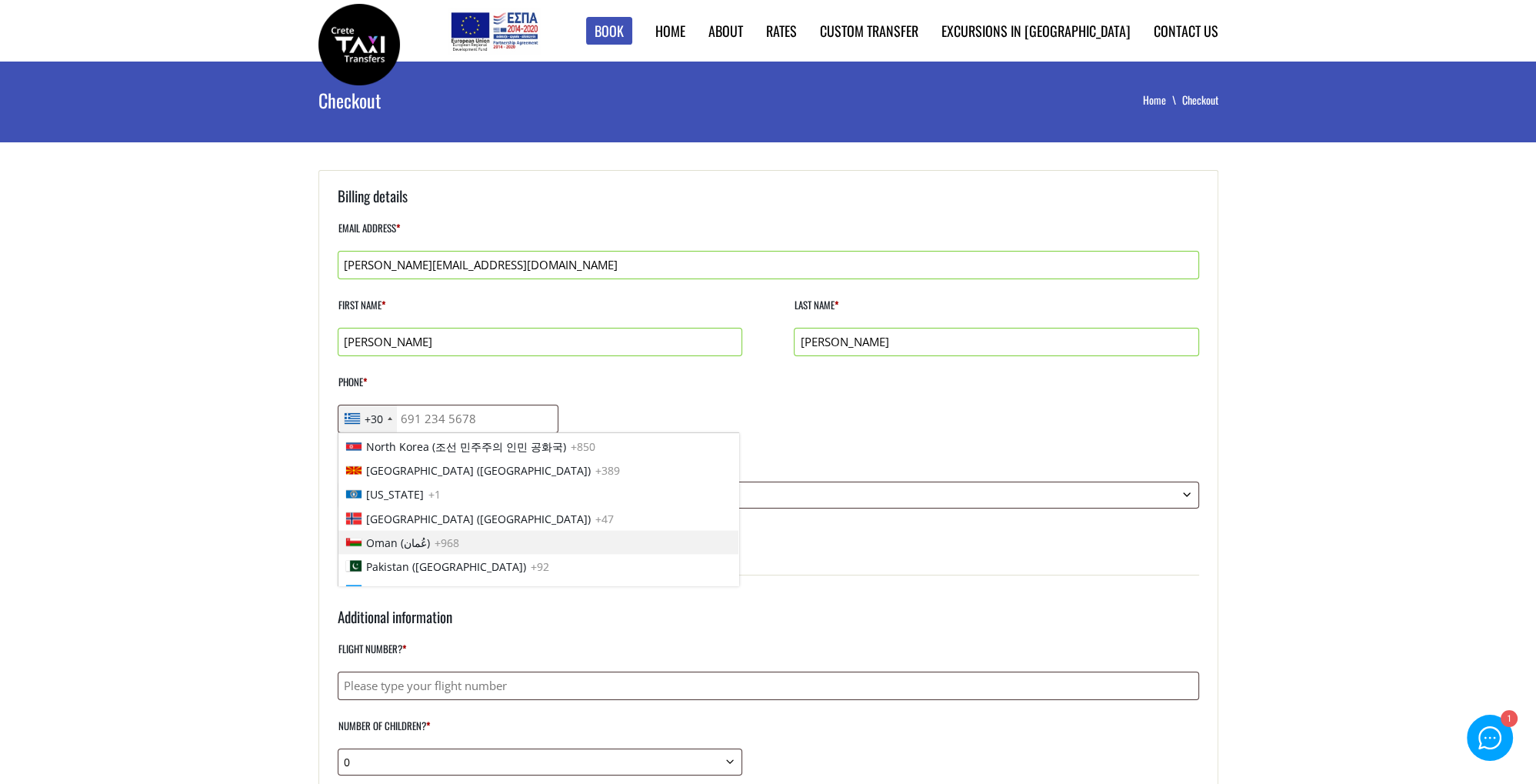
scroll to position [3782, 0]
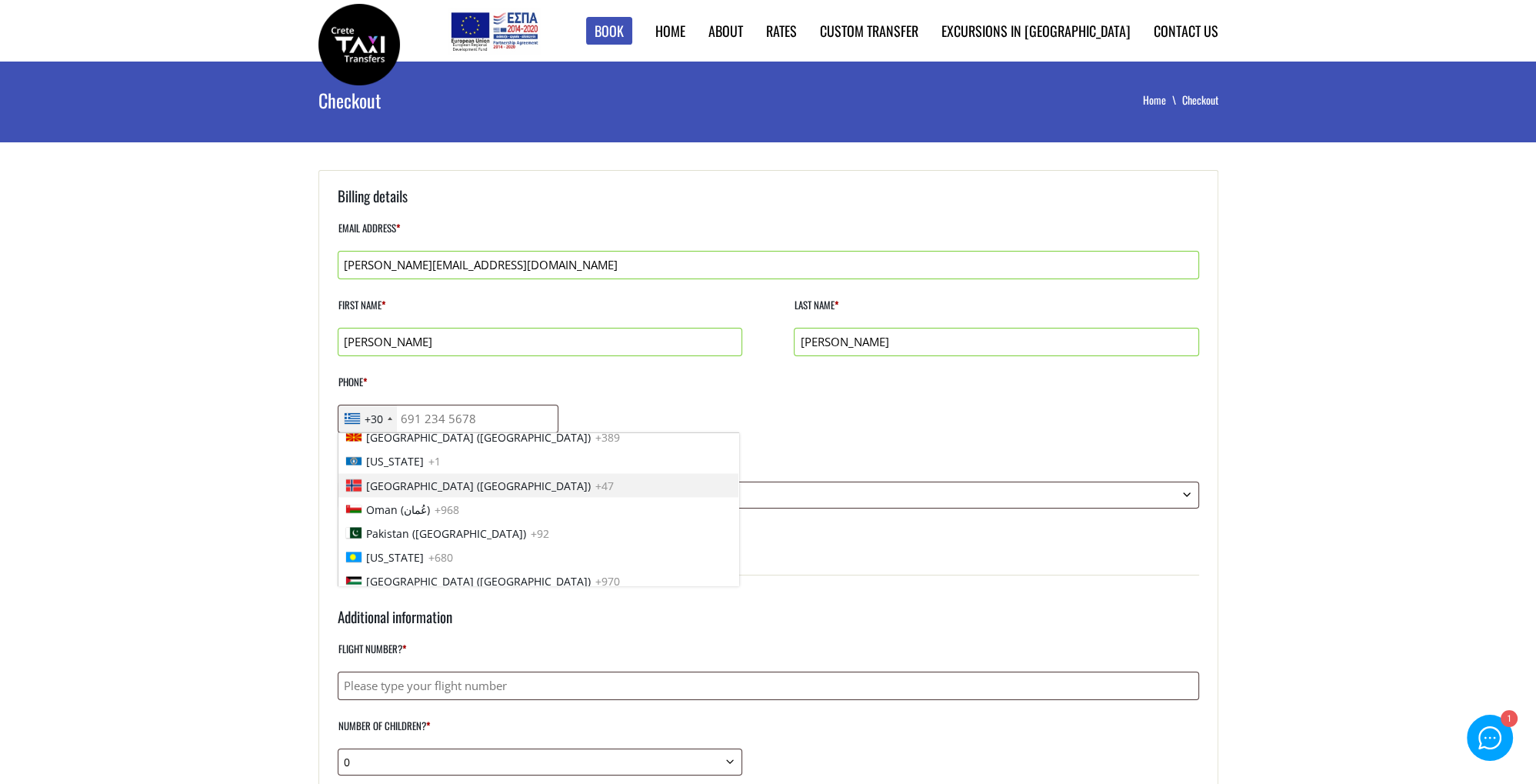
click at [417, 486] on span "[GEOGRAPHIC_DATA] ([GEOGRAPHIC_DATA])" at bounding box center [478, 485] width 225 height 16
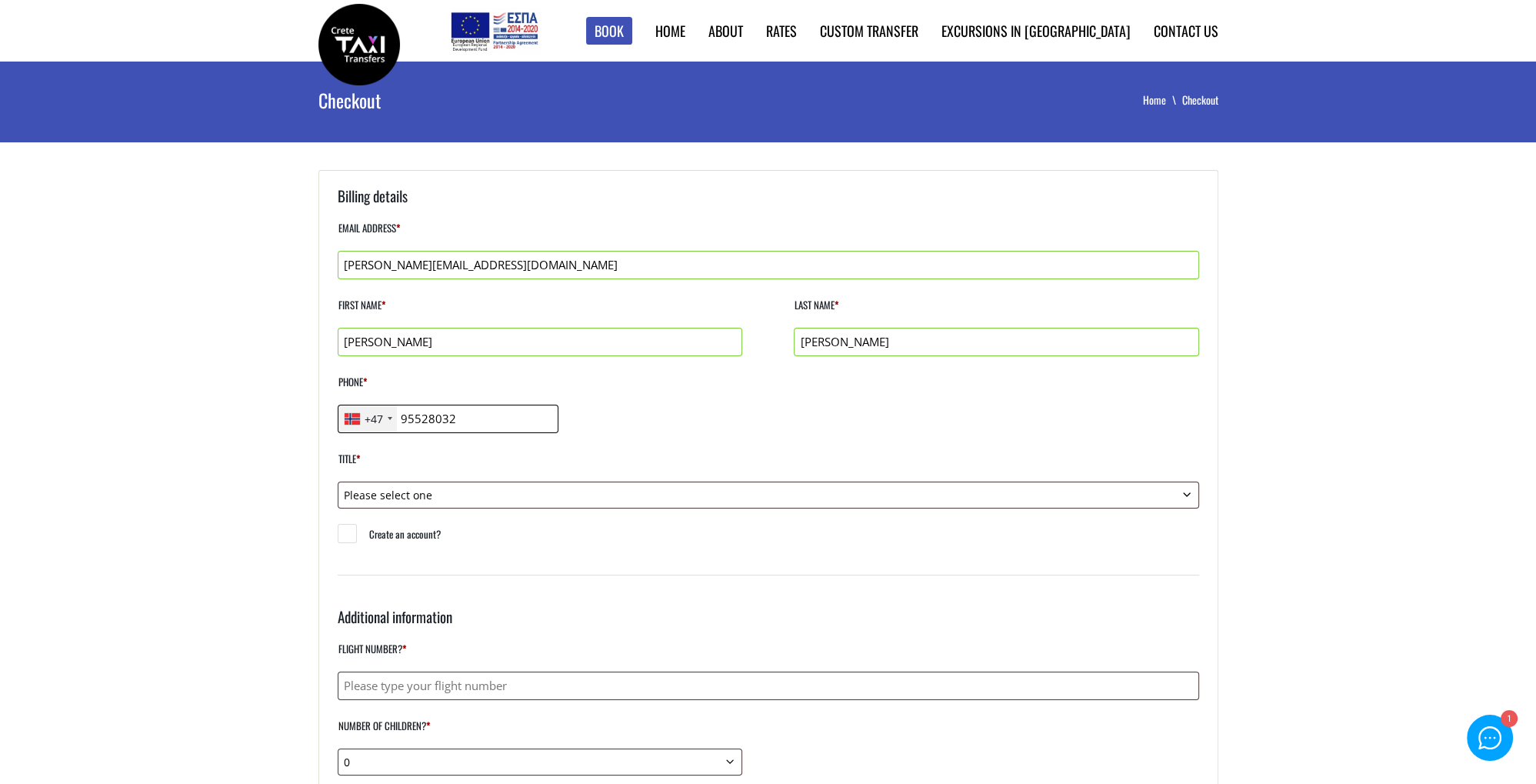
type input "95528032"
click at [338, 482] on select "Please select one Mr. Mrs." at bounding box center [768, 495] width 862 height 27
select select "mr"
click option "Mr." at bounding box center [0, 0] width 0 height 0
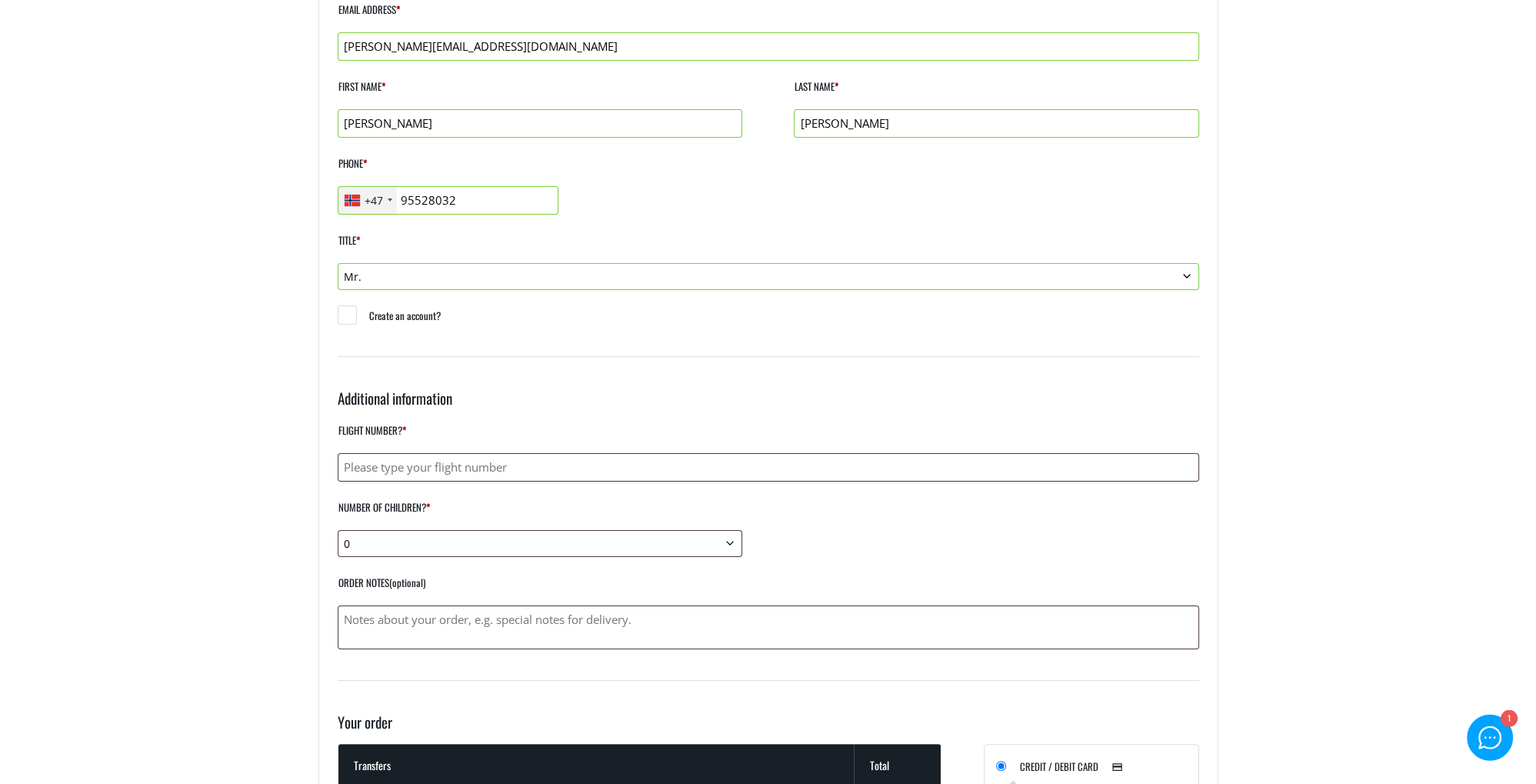
scroll to position [243, 0]
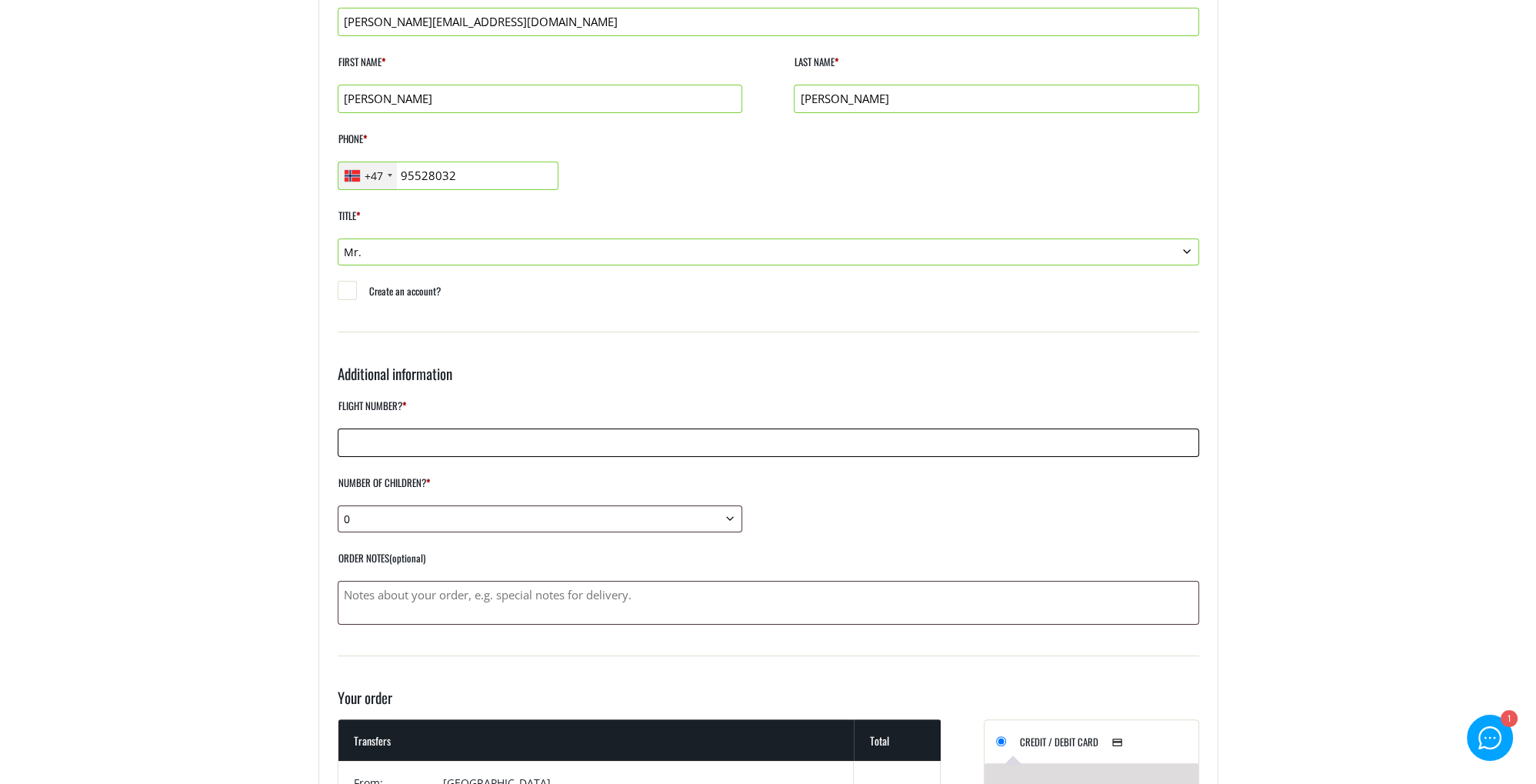
click at [416, 435] on input "Flight number? *" at bounding box center [768, 443] width 862 height 28
type input "a"
type input "A3338"
click at [338, 505] on select "0 1 2 3 4 5 6 7 8 9 10" at bounding box center [540, 518] width 404 height 27
click option "0" at bounding box center [0, 0] width 0 height 0
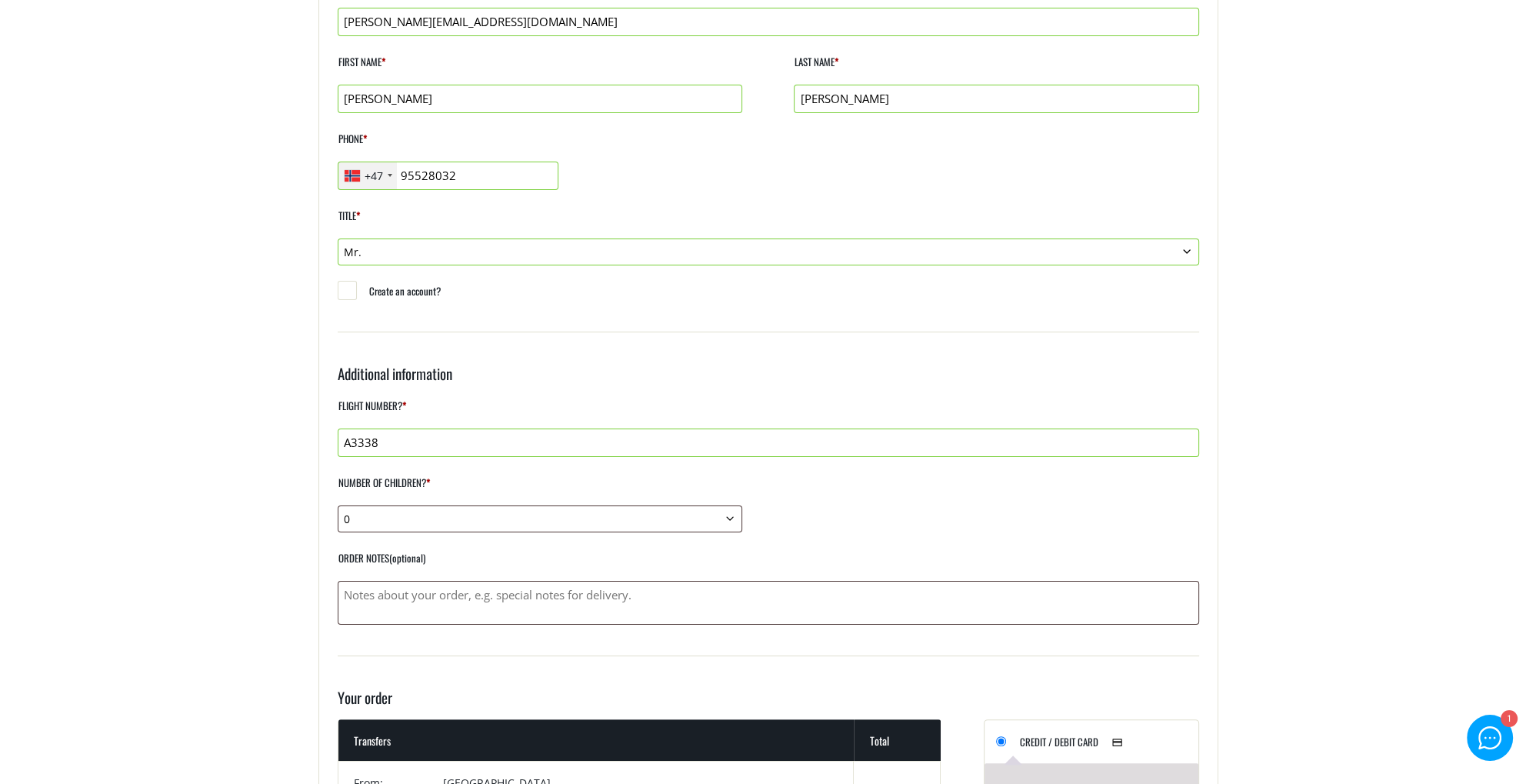
click at [203, 558] on main "Checkout Home Checkout If you have shopped with us before, please enter your de…" at bounding box center [768, 655] width 1536 height 1674
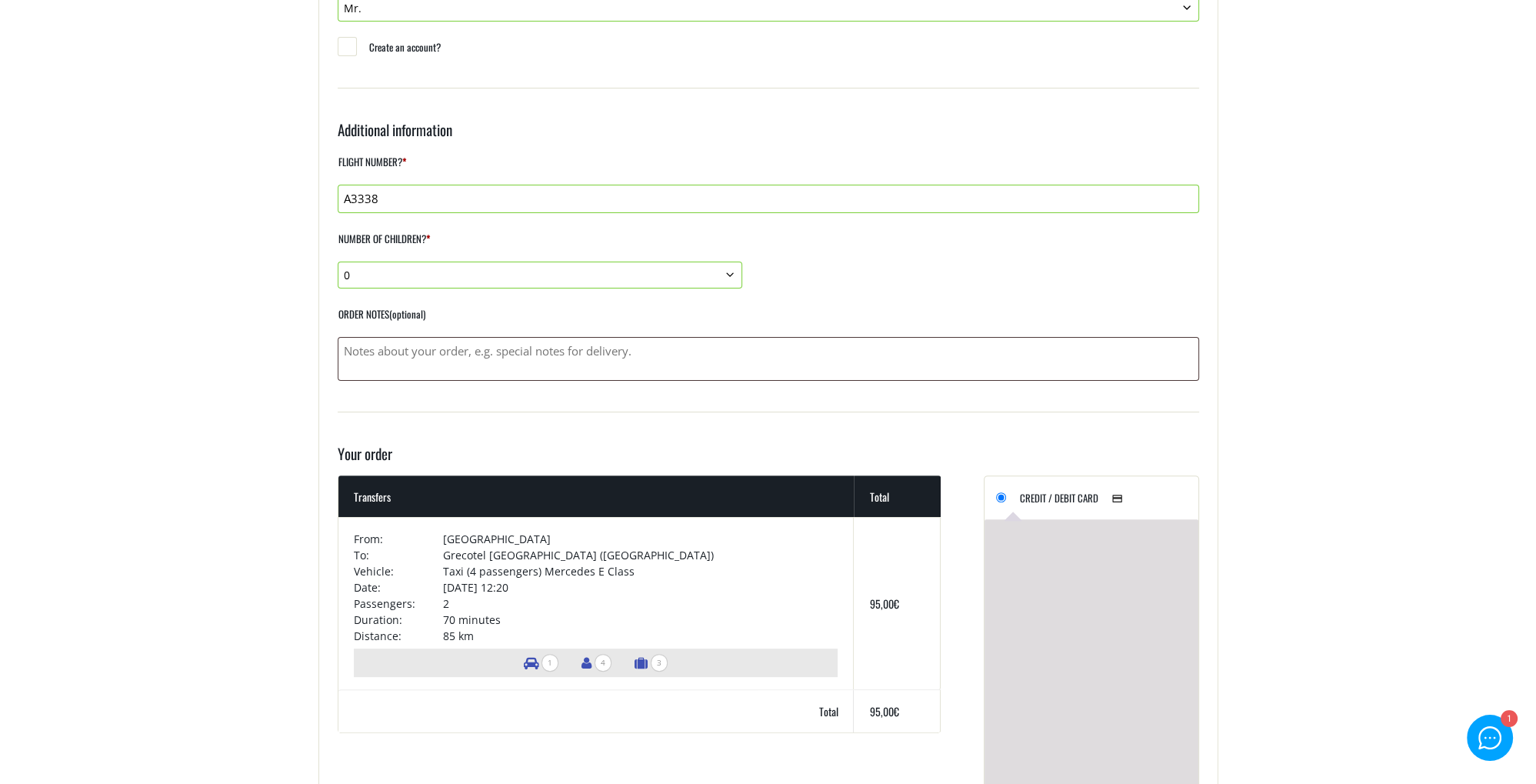
scroll to position [893, 0]
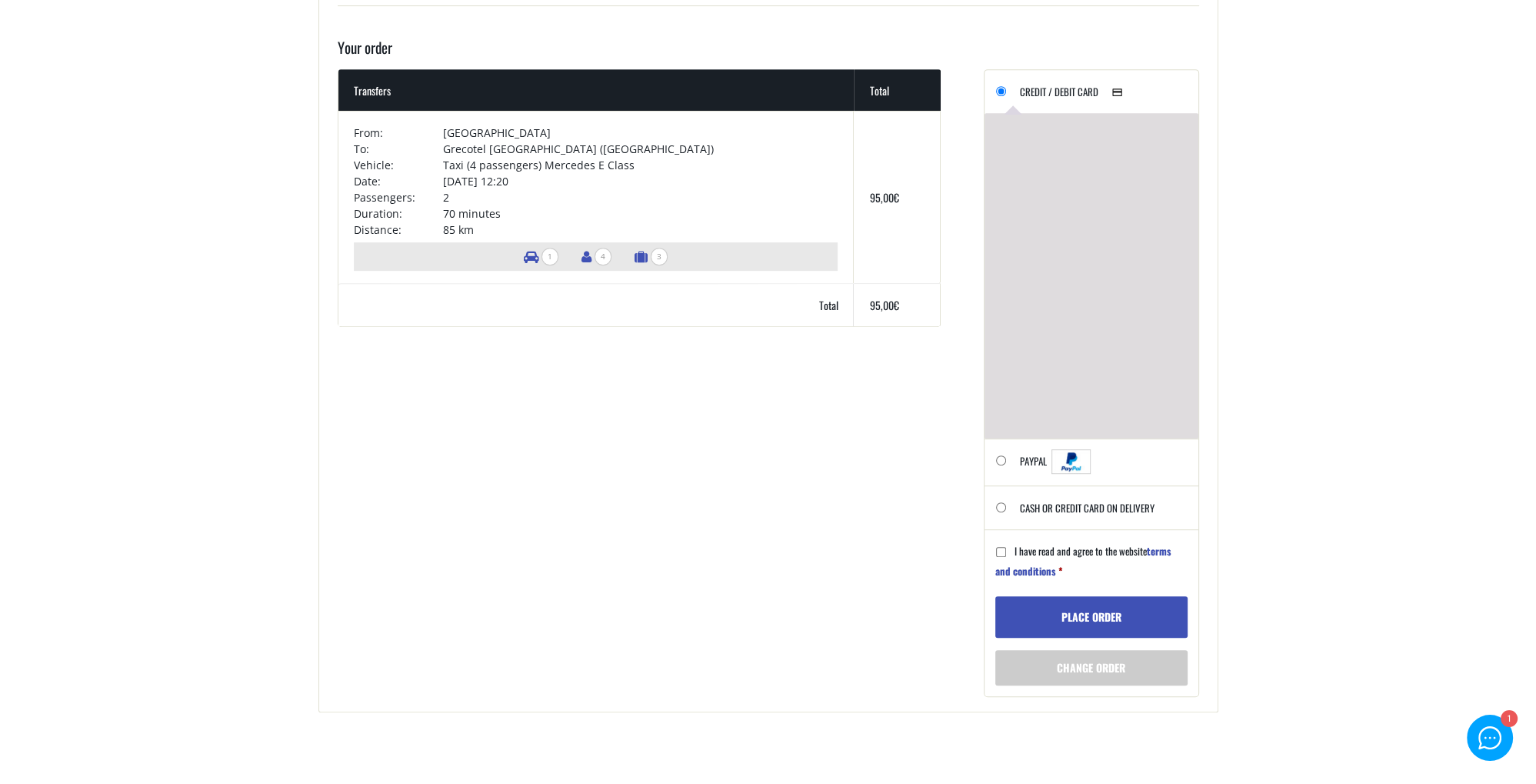
click at [1002, 505] on input "Cash or Credit Card on delivery" at bounding box center [1001, 507] width 10 height 10
radio input "true"
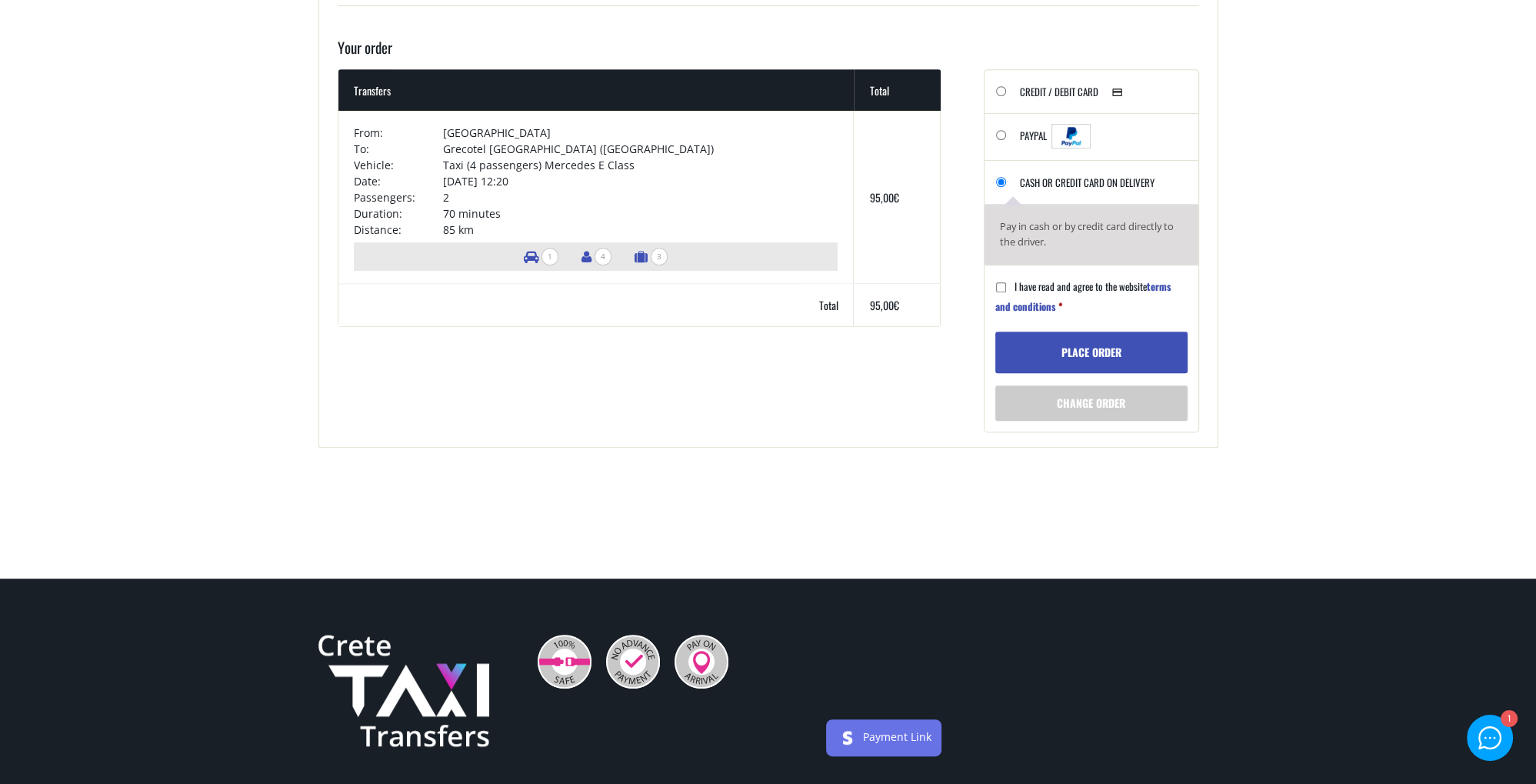
click at [1004, 283] on input "I have read and agree to the website terms and conditions *" at bounding box center [1001, 287] width 10 height 10
checkbox input "true"
click at [1031, 91] on label "Credit / Debit Card" at bounding box center [1076, 97] width 112 height 32
click at [1006, 91] on input "Credit / Debit Card" at bounding box center [1001, 91] width 10 height 10
radio input "true"
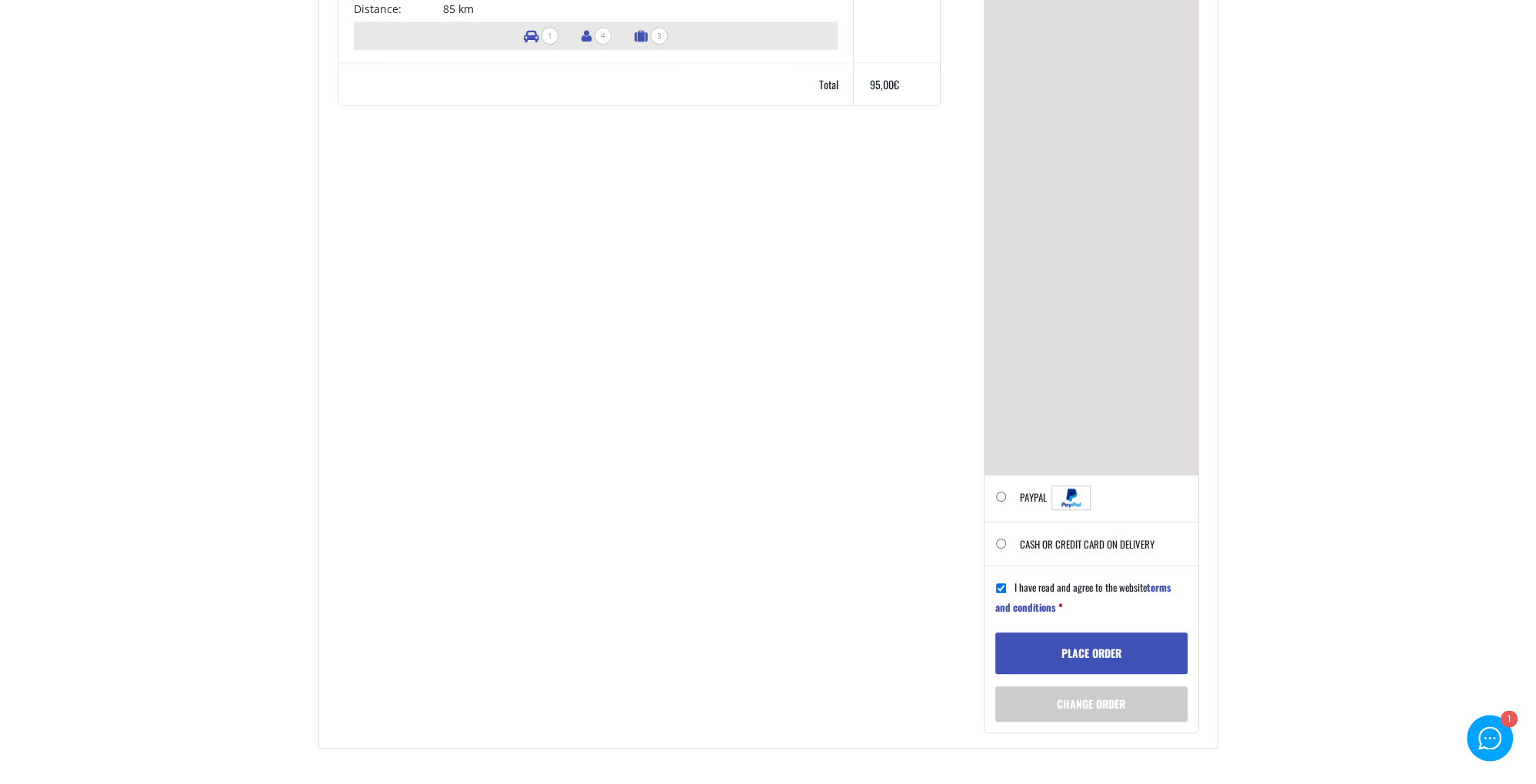
scroll to position [1137, 0]
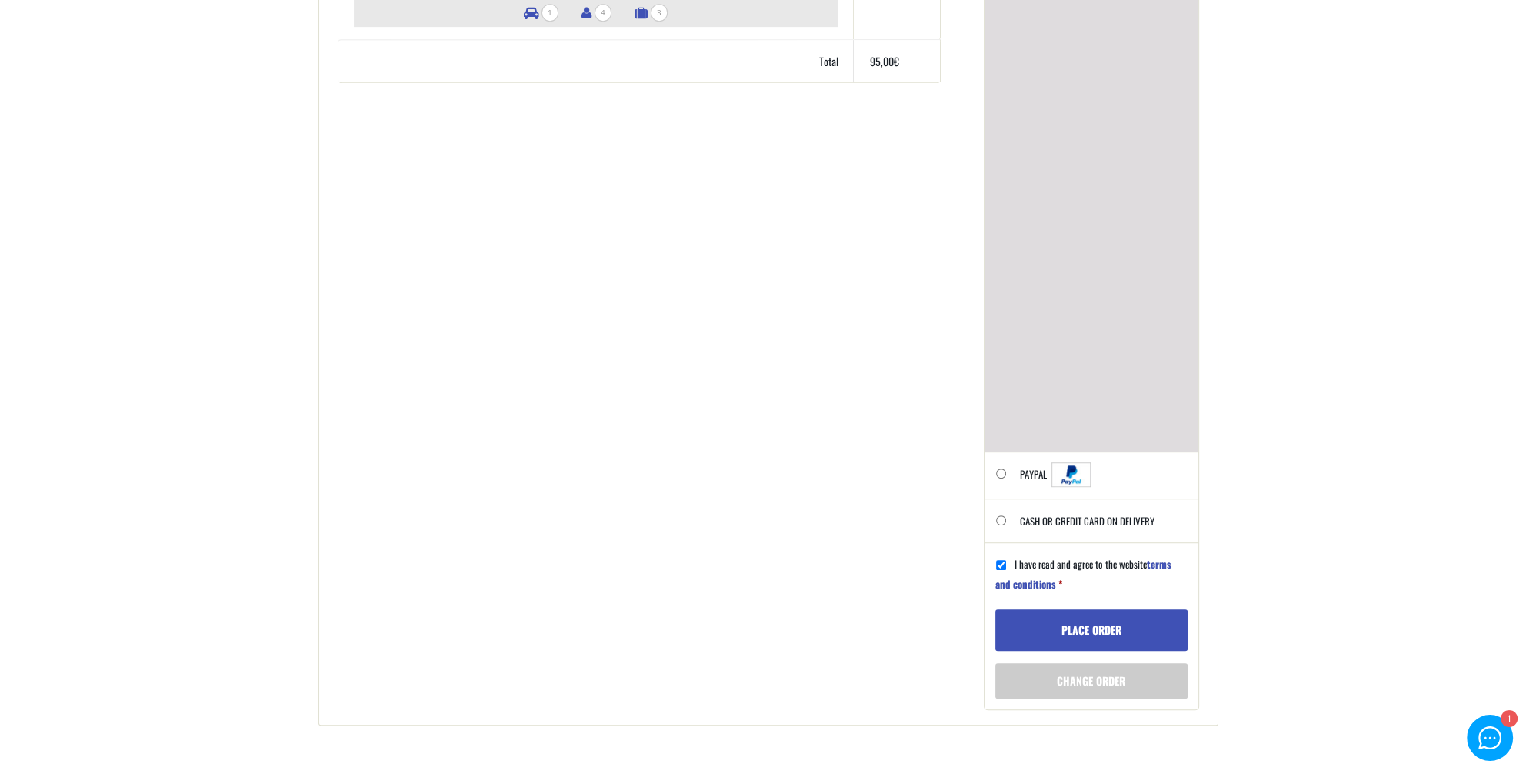
click at [1083, 629] on button "Place order" at bounding box center [1091, 630] width 192 height 41
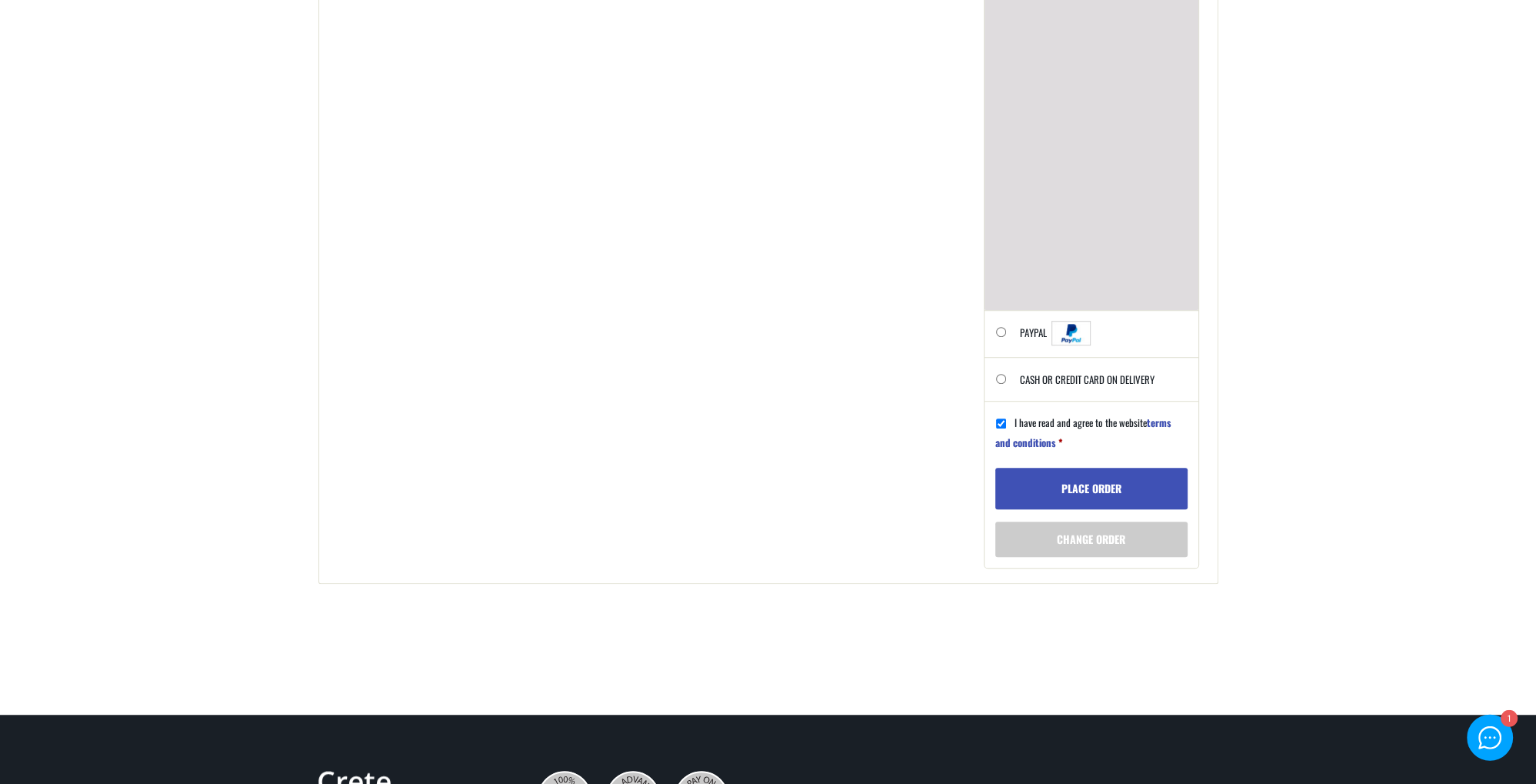
scroll to position [1380, 0]
